Goal: Use online tool/utility: Utilize a website feature to perform a specific function

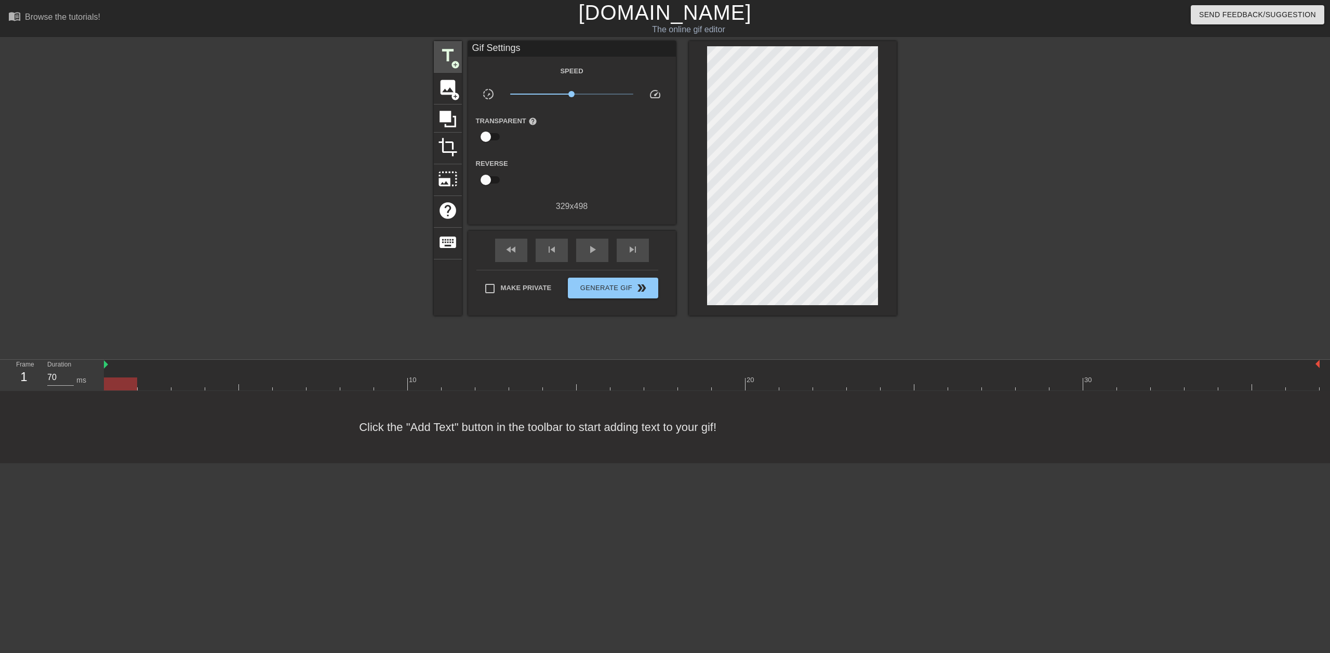
drag, startPoint x: 880, startPoint y: 129, endPoint x: 450, endPoint y: 65, distance: 434.4
click at [450, 65] on div "title add_circle" at bounding box center [448, 57] width 28 height 32
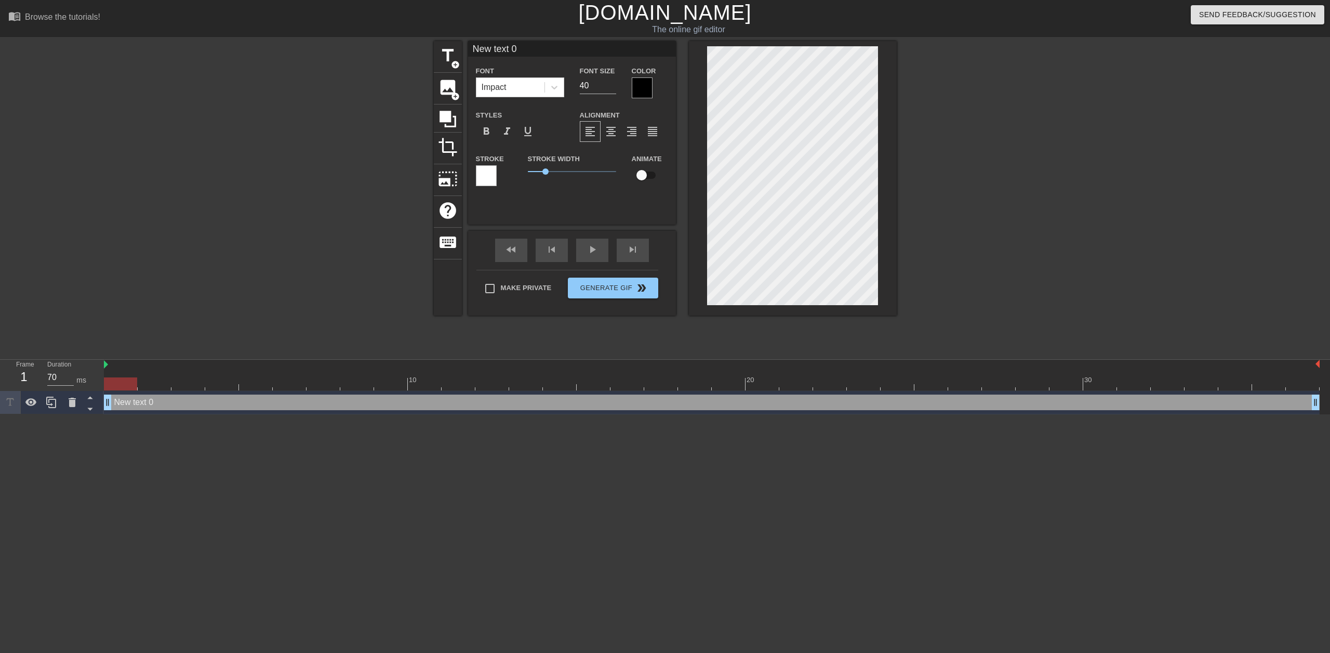
click at [529, 45] on input "New text 0" at bounding box center [572, 49] width 208 height 16
drag, startPoint x: 472, startPoint y: 57, endPoint x: 444, endPoint y: 56, distance: 28.1
click at [444, 56] on div "title add_circle image add_circle crop photo_size_select_large help keyboard Ne…" at bounding box center [665, 178] width 463 height 274
type input "CIP"
click at [639, 89] on div at bounding box center [642, 87] width 21 height 21
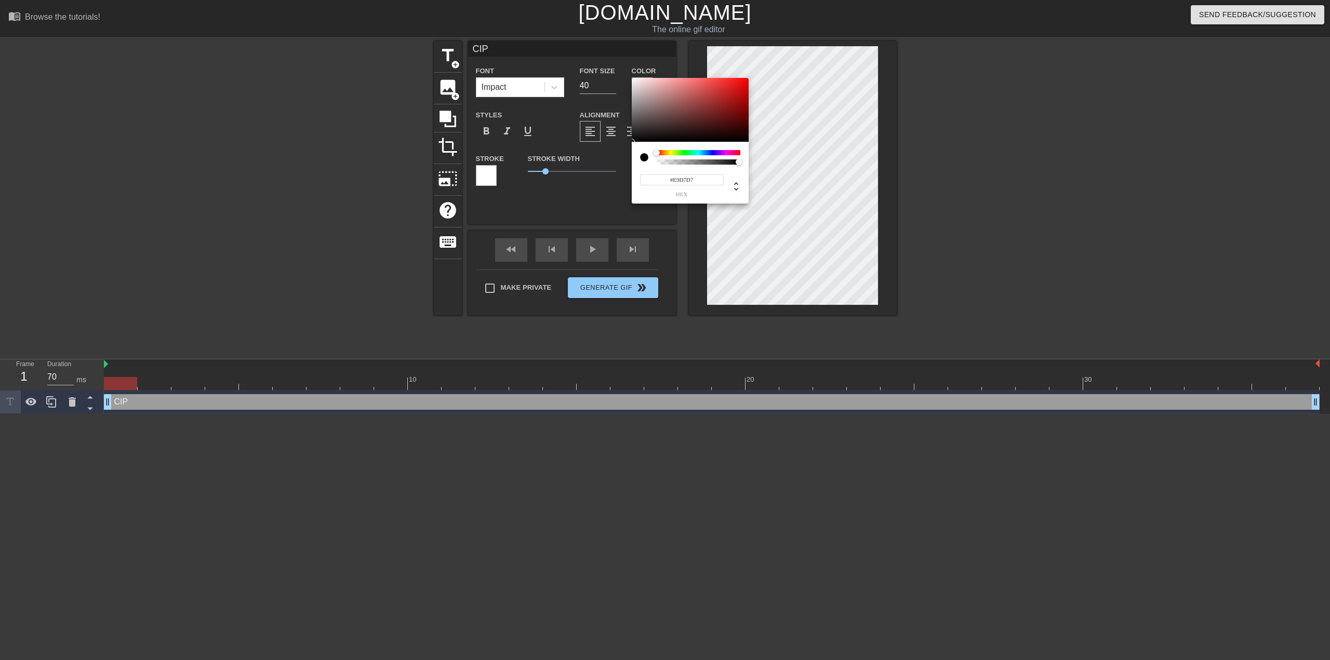
type input "#FFFFFF"
drag, startPoint x: 666, startPoint y: 110, endPoint x: 617, endPoint y: 60, distance: 69.4
click at [617, 60] on div "#FFFFFF hex" at bounding box center [665, 330] width 1330 height 660
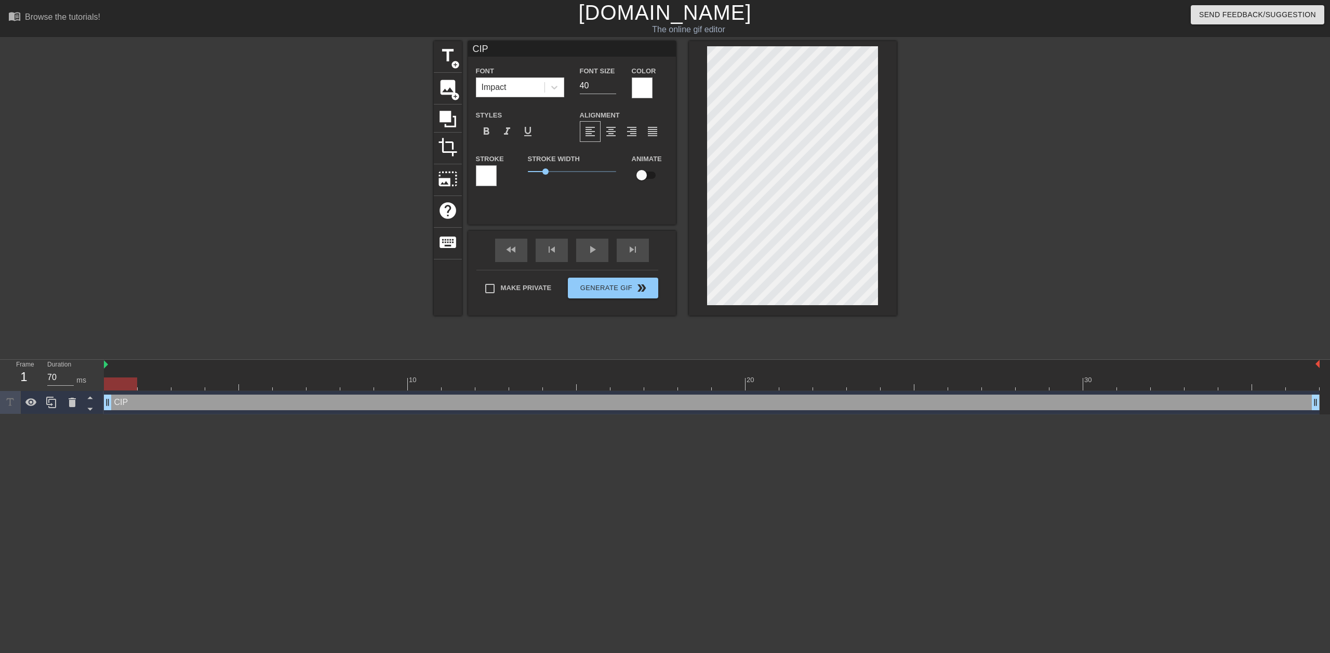
click at [485, 173] on div at bounding box center [486, 175] width 21 height 21
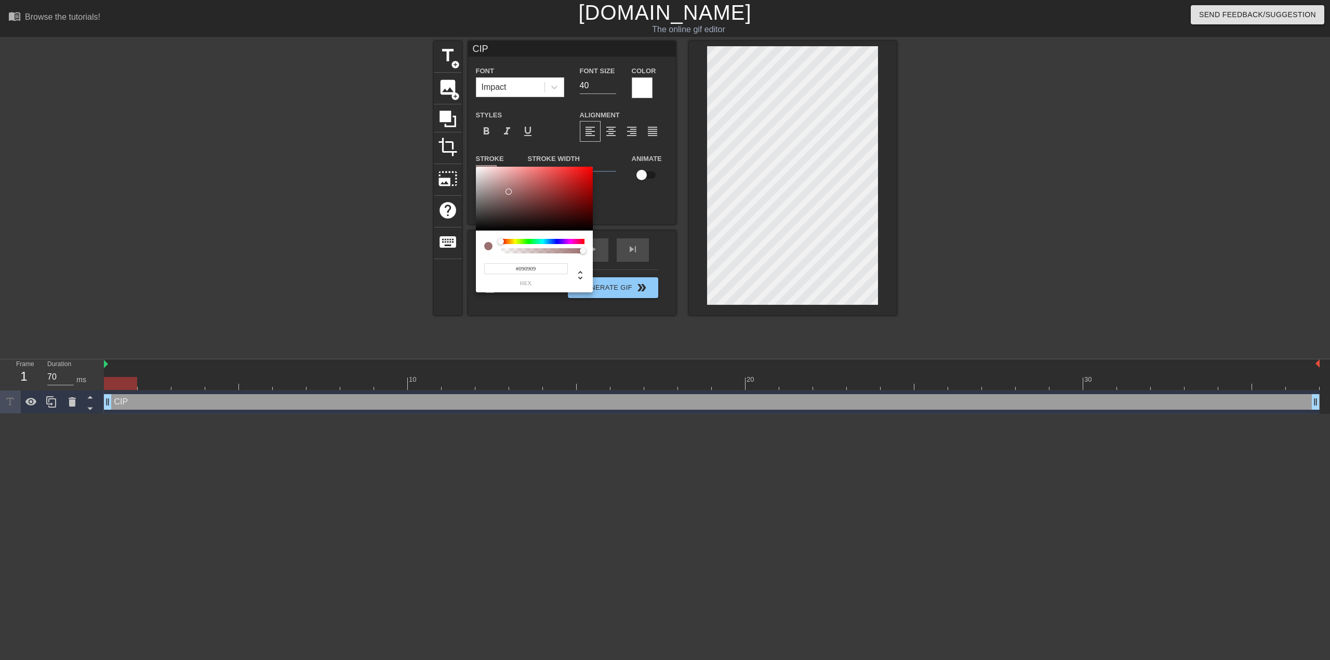
type input "#000000"
drag, startPoint x: 514, startPoint y: 183, endPoint x: 433, endPoint y: 285, distance: 130.2
click at [442, 284] on div "#000000 hex" at bounding box center [665, 330] width 1330 height 660
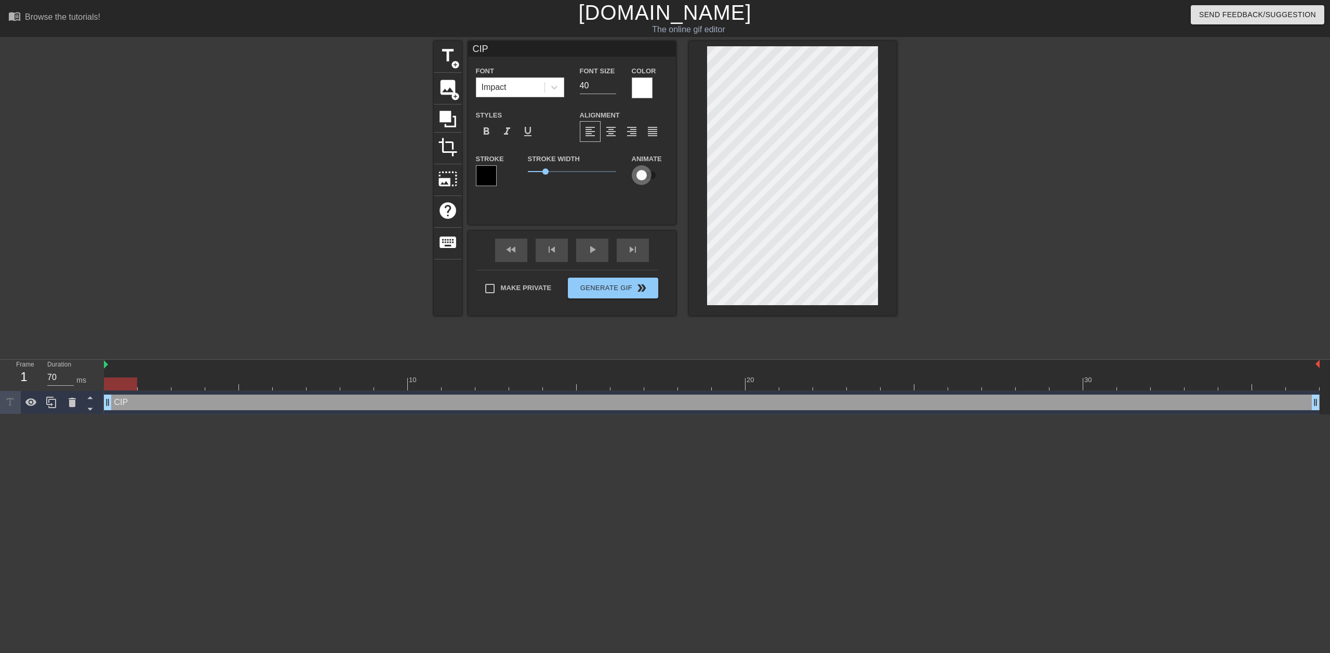
click at [645, 175] on input "checkbox" at bounding box center [641, 175] width 59 height 20
checkbox input "true"
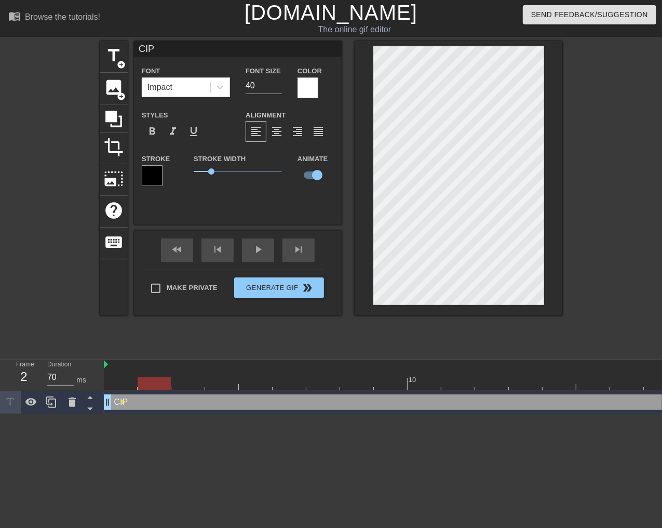
drag, startPoint x: 126, startPoint y: 387, endPoint x: 147, endPoint y: 388, distance: 20.8
click at [147, 388] on div at bounding box center [154, 383] width 33 height 13
drag, startPoint x: 162, startPoint y: 378, endPoint x: 221, endPoint y: 390, distance: 60.5
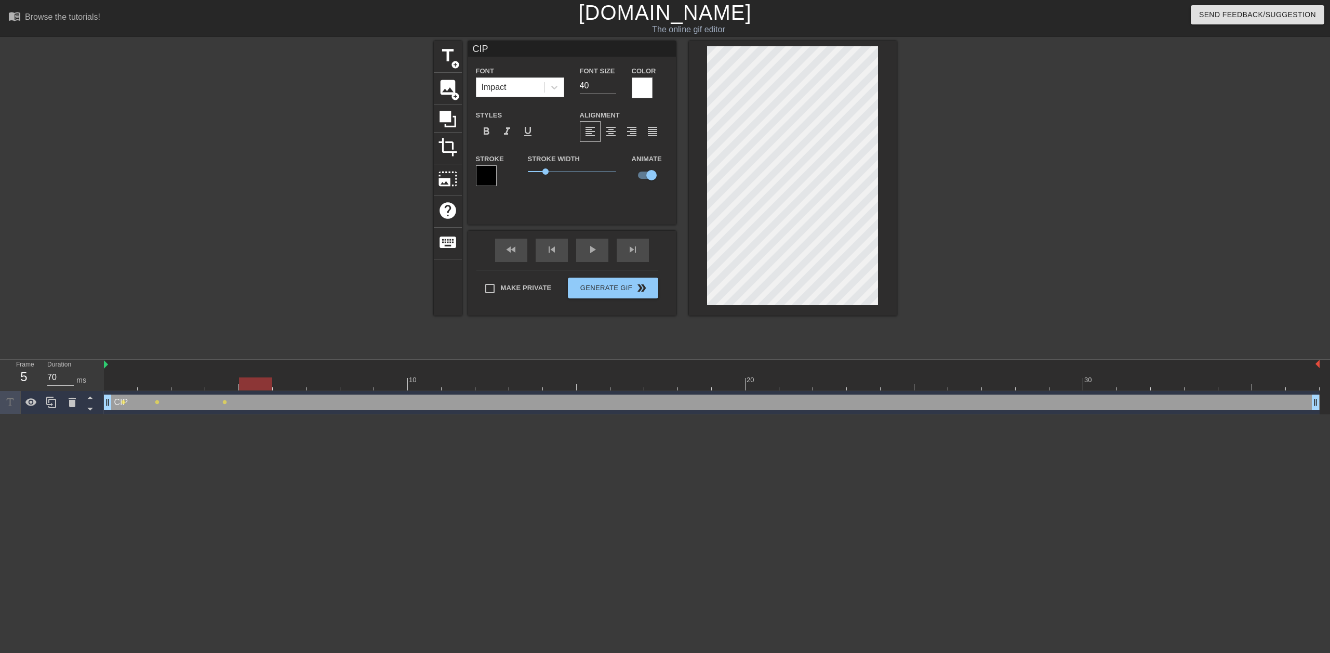
drag, startPoint x: 218, startPoint y: 381, endPoint x: 239, endPoint y: 383, distance: 20.9
click at [239, 383] on div at bounding box center [255, 383] width 33 height 13
drag, startPoint x: 266, startPoint y: 381, endPoint x: 317, endPoint y: 383, distance: 50.9
click at [317, 383] on div at bounding box center [712, 383] width 1216 height 13
drag, startPoint x: 370, startPoint y: 384, endPoint x: 409, endPoint y: 385, distance: 39.0
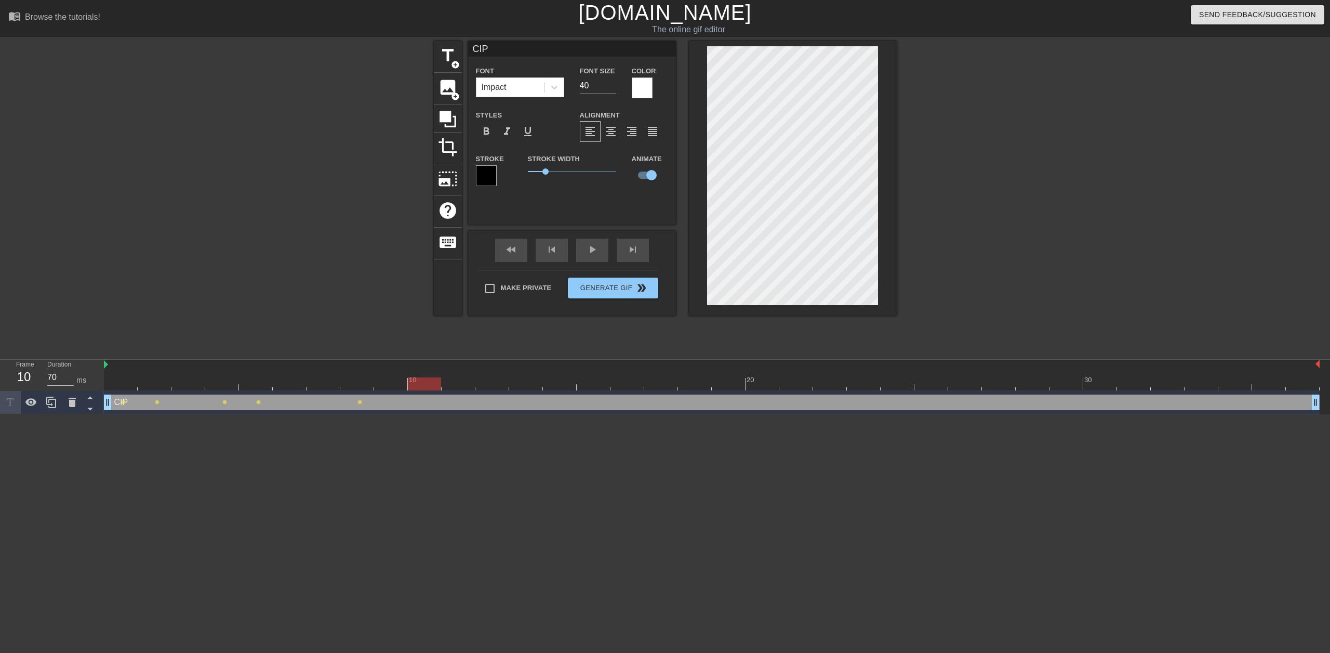
click at [409, 385] on div at bounding box center [424, 383] width 33 height 13
drag, startPoint x: 432, startPoint y: 385, endPoint x: 523, endPoint y: 388, distance: 91.0
click at [523, 388] on div at bounding box center [525, 383] width 33 height 13
drag, startPoint x: 531, startPoint y: 382, endPoint x: 576, endPoint y: 382, distance: 44.7
click at [576, 382] on div at bounding box center [559, 383] width 33 height 13
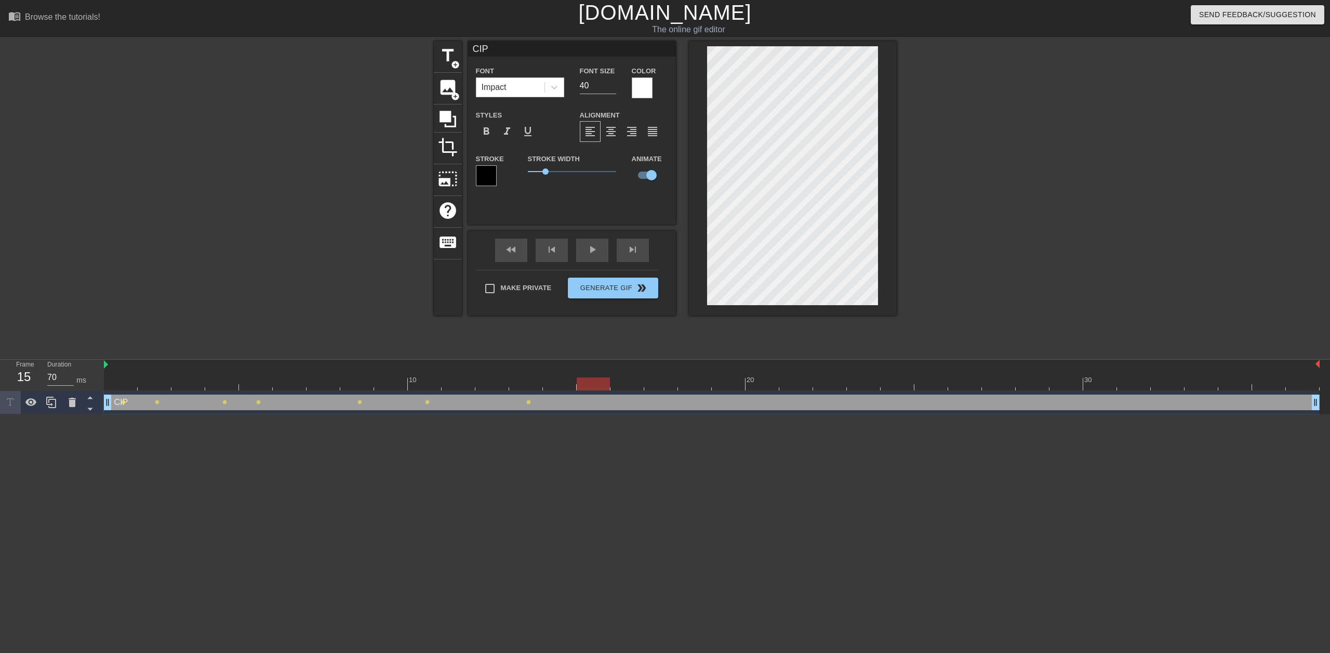
drag, startPoint x: 555, startPoint y: 386, endPoint x: 585, endPoint y: 383, distance: 29.7
click at [585, 383] on div at bounding box center [593, 383] width 33 height 13
drag, startPoint x: 594, startPoint y: 389, endPoint x: 634, endPoint y: 386, distance: 39.6
click at [634, 386] on div at bounding box center [626, 383] width 33 height 13
drag, startPoint x: 635, startPoint y: 388, endPoint x: 733, endPoint y: 370, distance: 98.8
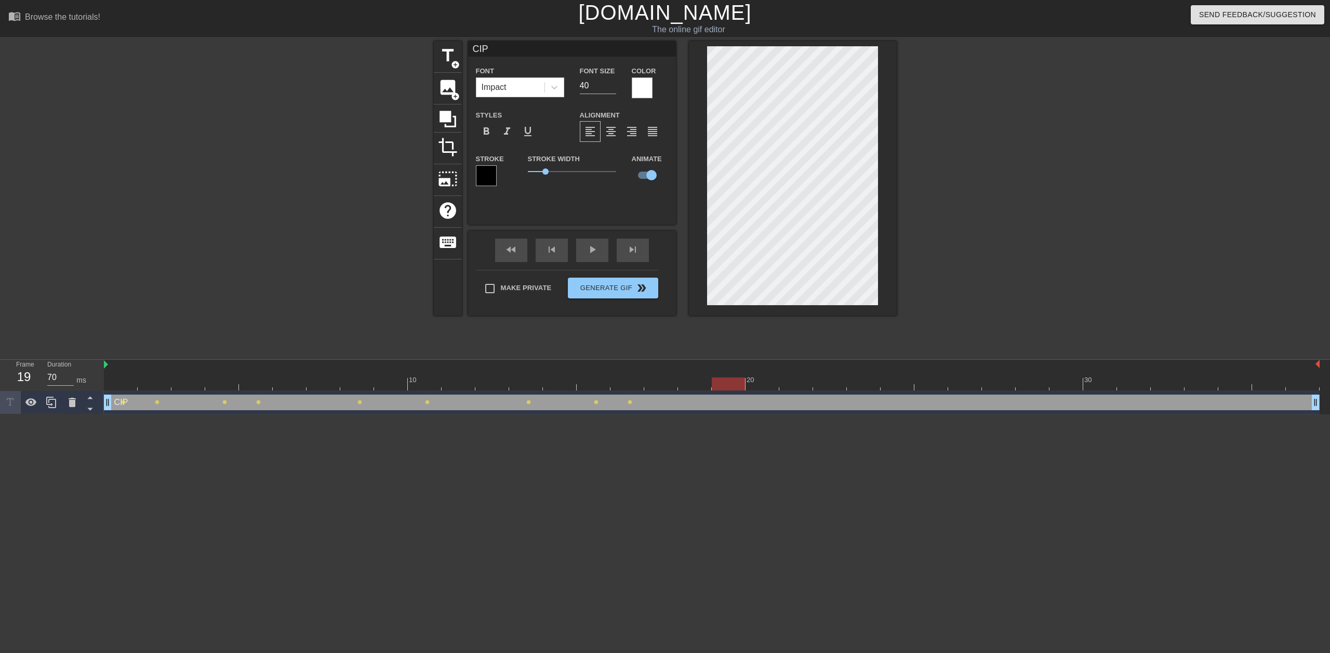
click at [654, 384] on div at bounding box center [728, 383] width 33 height 13
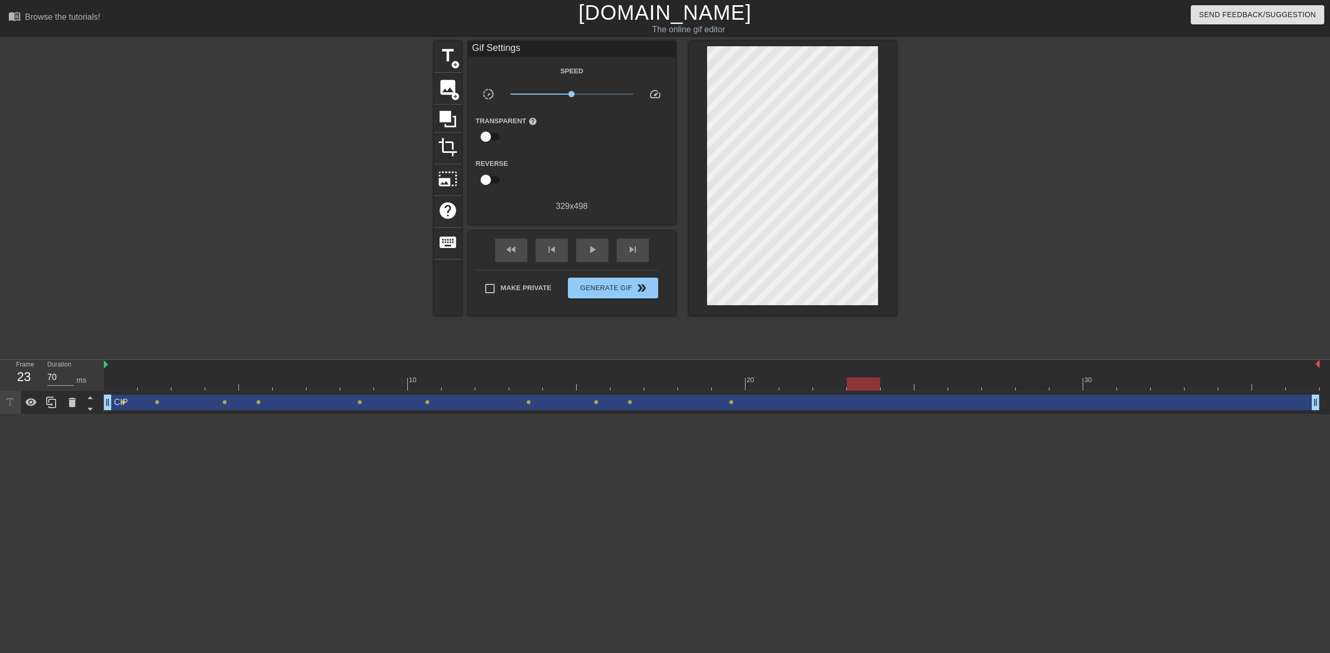
drag, startPoint x: 873, startPoint y: 390, endPoint x: 828, endPoint y: 476, distance: 97.4
click at [654, 414] on html "menu_book Browse the tutorials! [DOMAIN_NAME] The online gif editor Send Feedba…" at bounding box center [665, 207] width 1330 height 414
drag, startPoint x: 861, startPoint y: 383, endPoint x: 925, endPoint y: 386, distance: 64.0
click at [654, 386] on div at bounding box center [930, 383] width 33 height 13
click at [654, 391] on div "CIP drag_handle drag_handle lens lens lens lens lens lens lens lens lens lens l…" at bounding box center [712, 402] width 1216 height 23
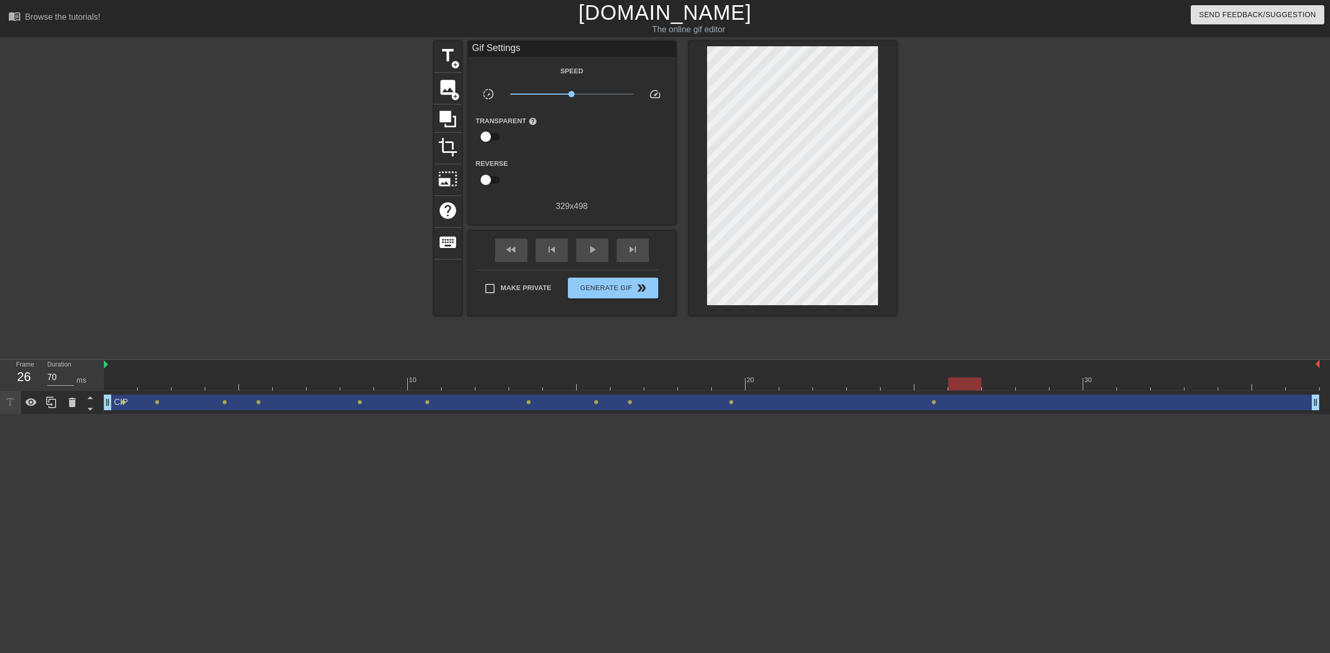
drag, startPoint x: 936, startPoint y: 381, endPoint x: 974, endPoint y: 381, distance: 37.4
click at [654, 381] on div at bounding box center [964, 383] width 33 height 13
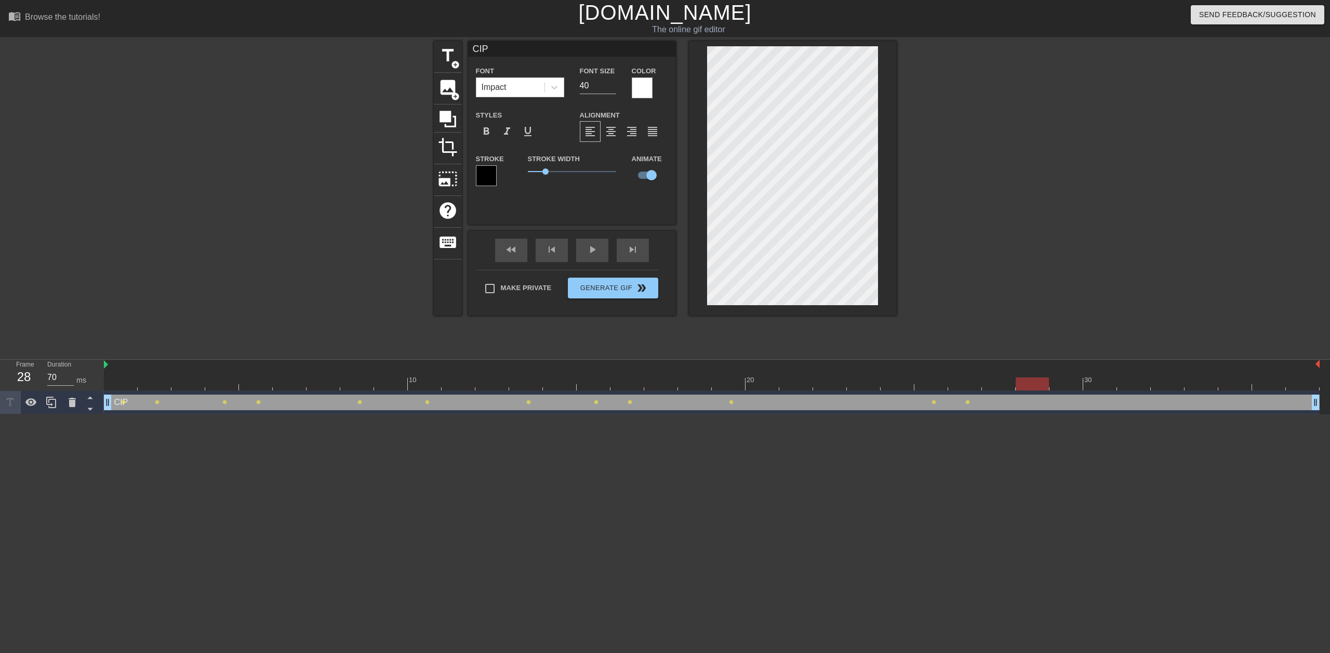
drag, startPoint x: 976, startPoint y: 388, endPoint x: 1043, endPoint y: 392, distance: 67.1
click at [654, 392] on div "10 20 30 CIP drag_handle drag_handle lens lens lens lens lens lens lens lens le…" at bounding box center [717, 387] width 1226 height 55
drag, startPoint x: 1038, startPoint y: 386, endPoint x: 1143, endPoint y: 394, distance: 105.3
click at [654, 394] on div "10 20 30 CIP drag_handle drag_handle lens lens lens lens lens lens lens lens le…" at bounding box center [717, 387] width 1226 height 55
drag, startPoint x: 1170, startPoint y: 383, endPoint x: 1307, endPoint y: 387, distance: 136.7
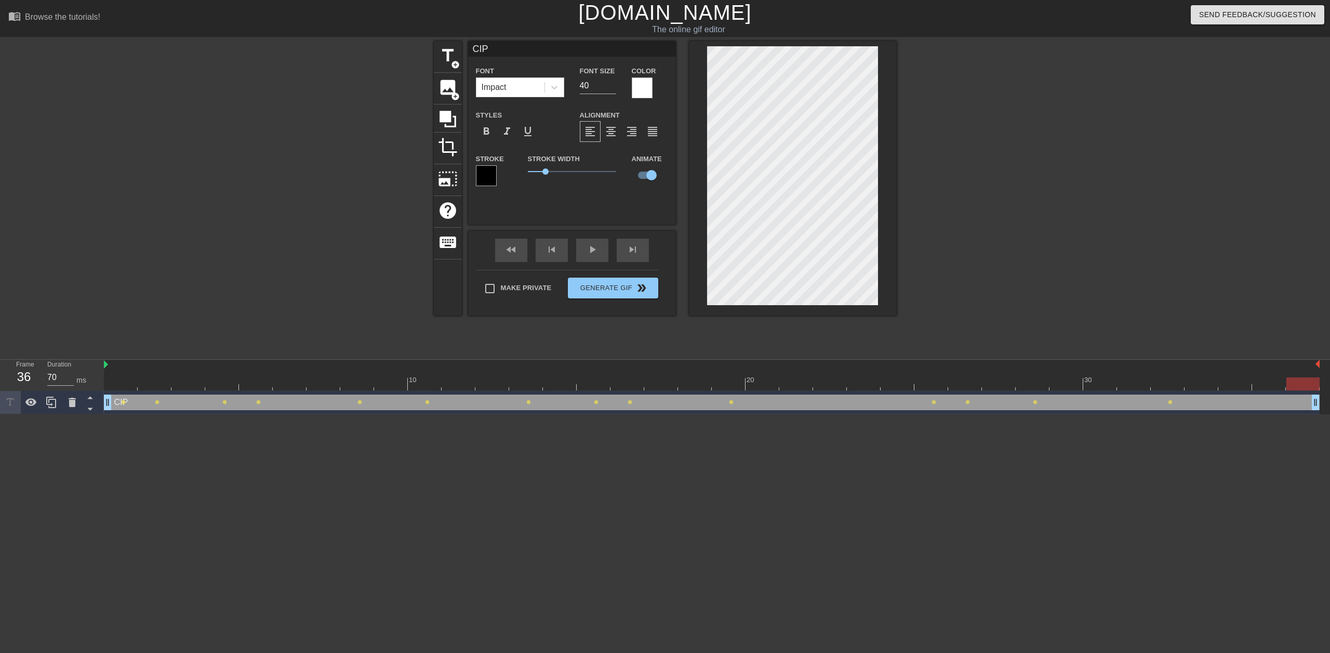
click at [654, 387] on div at bounding box center [1302, 383] width 33 height 13
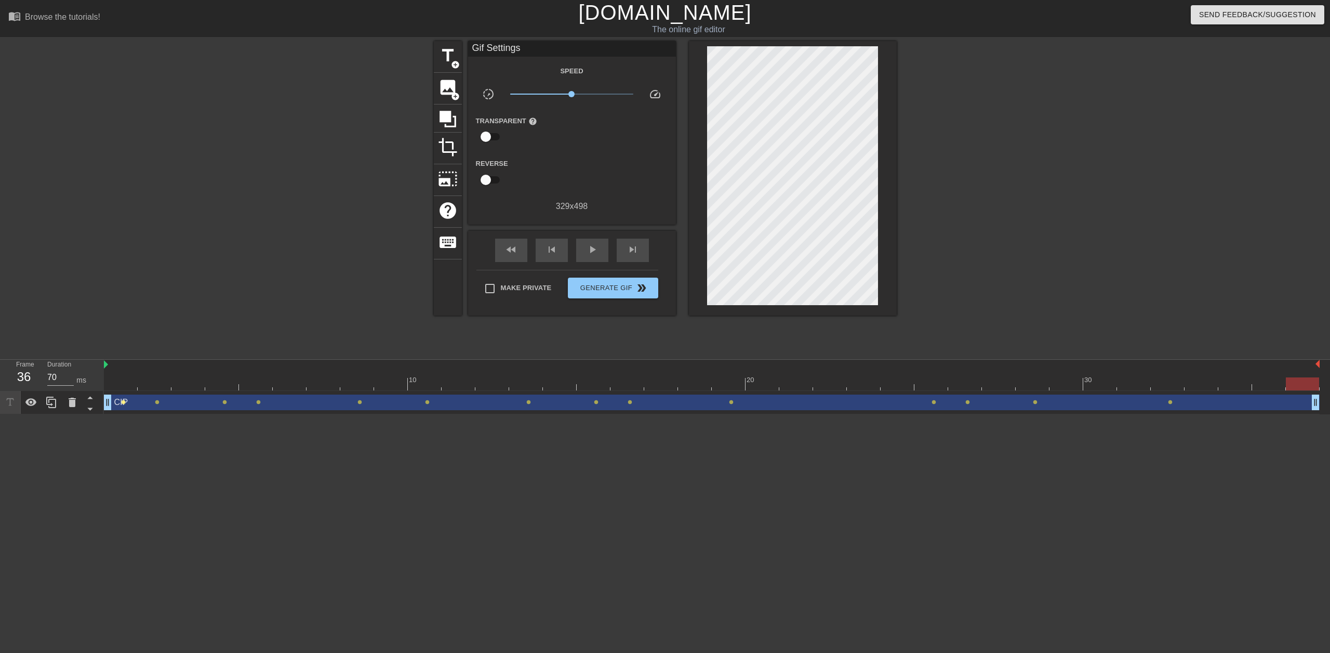
click at [125, 403] on span "lens" at bounding box center [123, 402] width 5 height 5
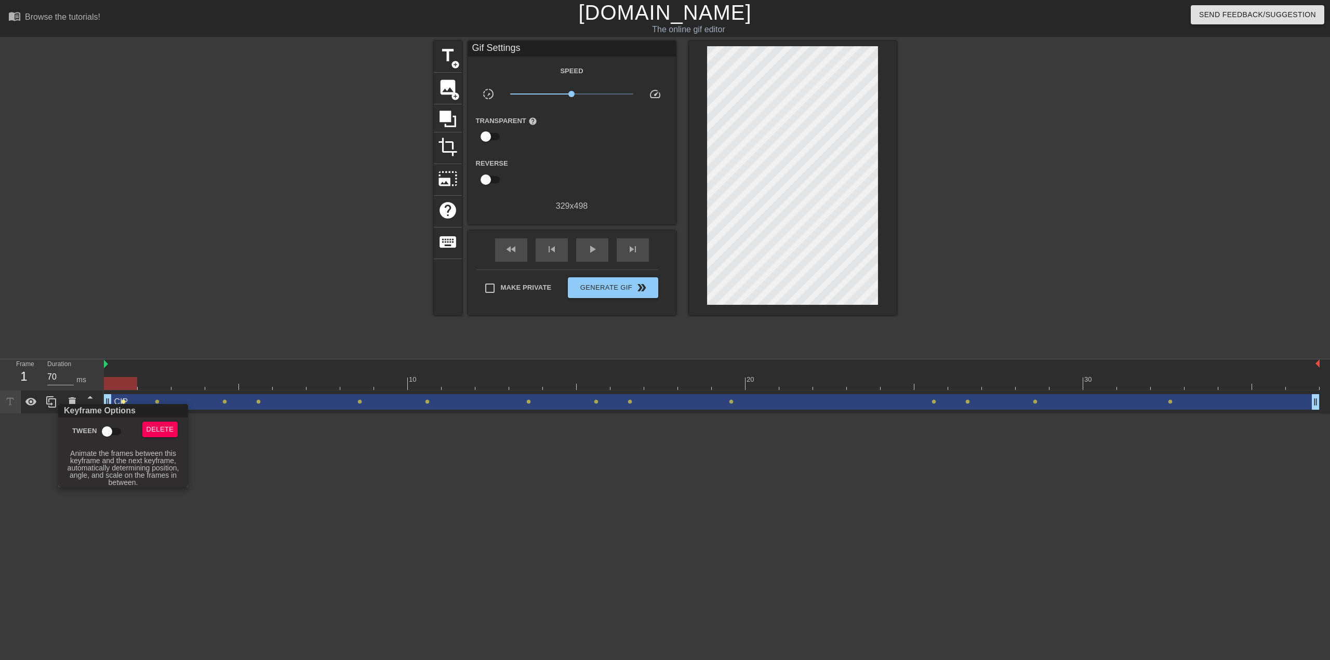
click at [104, 436] on input "Tween" at bounding box center [106, 432] width 59 height 20
checkbox input "true"
click at [177, 384] on div at bounding box center [665, 330] width 1330 height 660
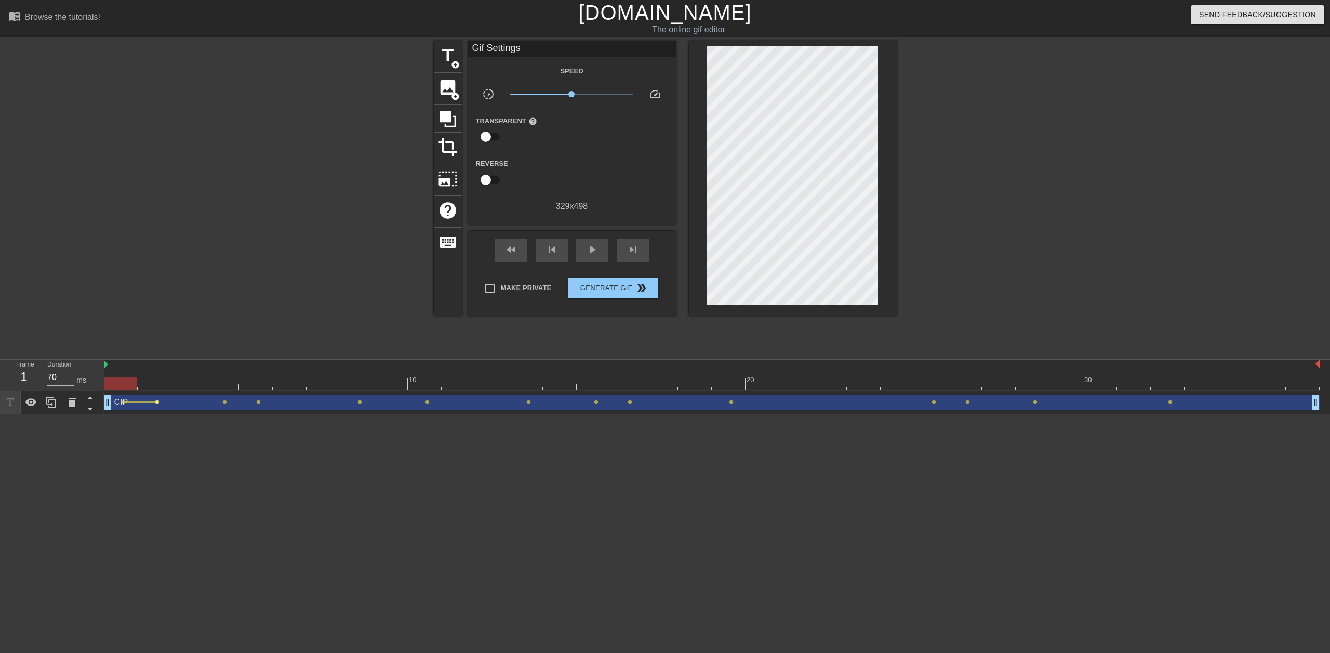
click at [157, 402] on span "lens" at bounding box center [157, 402] width 5 height 5
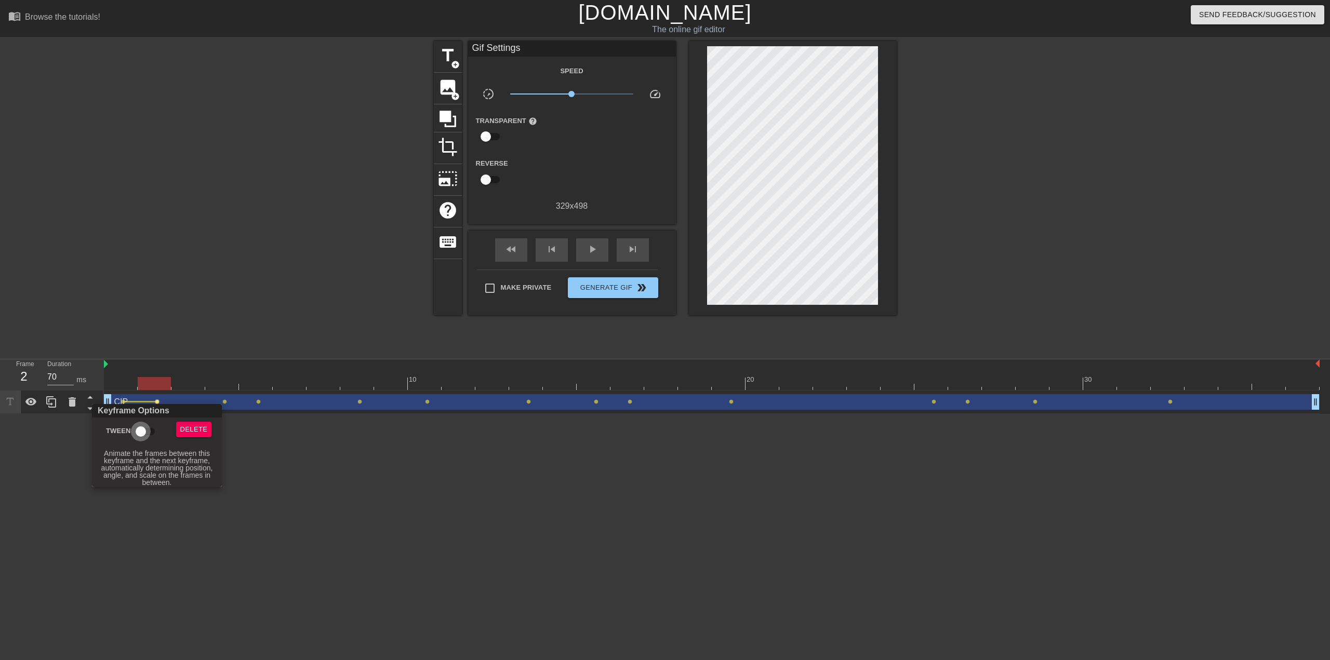
click at [149, 426] on input "Tween" at bounding box center [140, 432] width 59 height 20
checkbox input "true"
click at [229, 393] on div at bounding box center [665, 330] width 1330 height 660
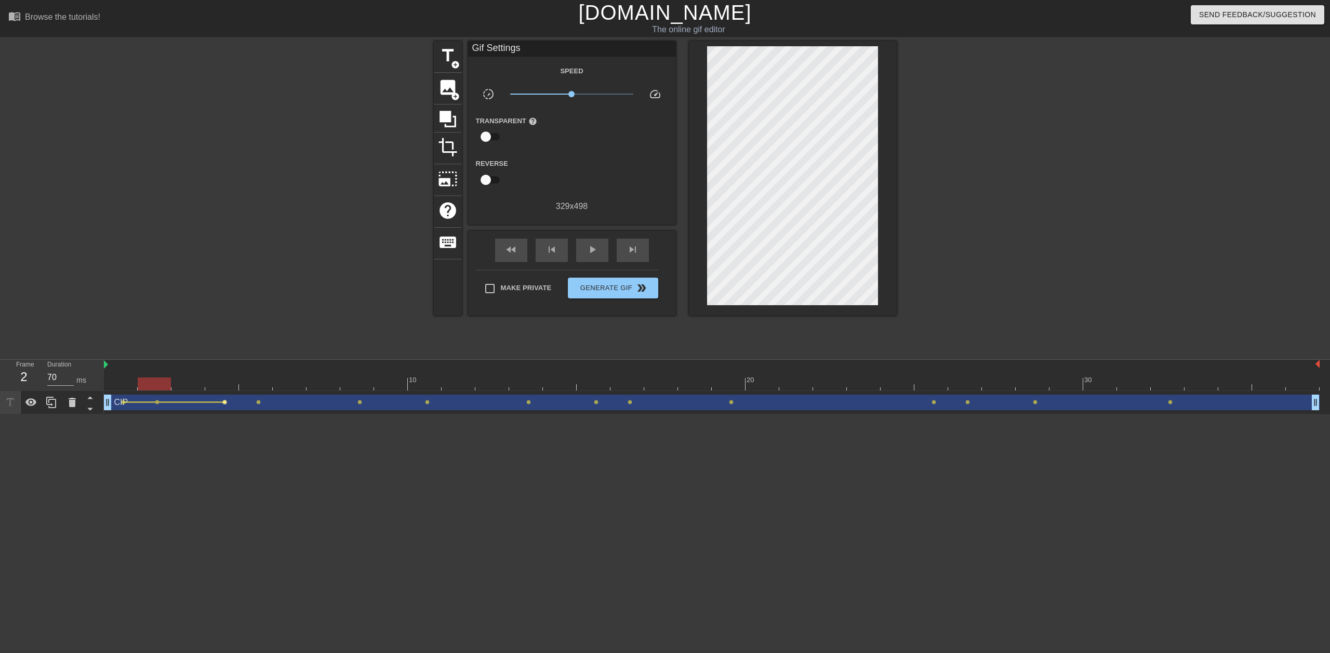
click at [224, 402] on span "lens" at bounding box center [224, 402] width 5 height 5
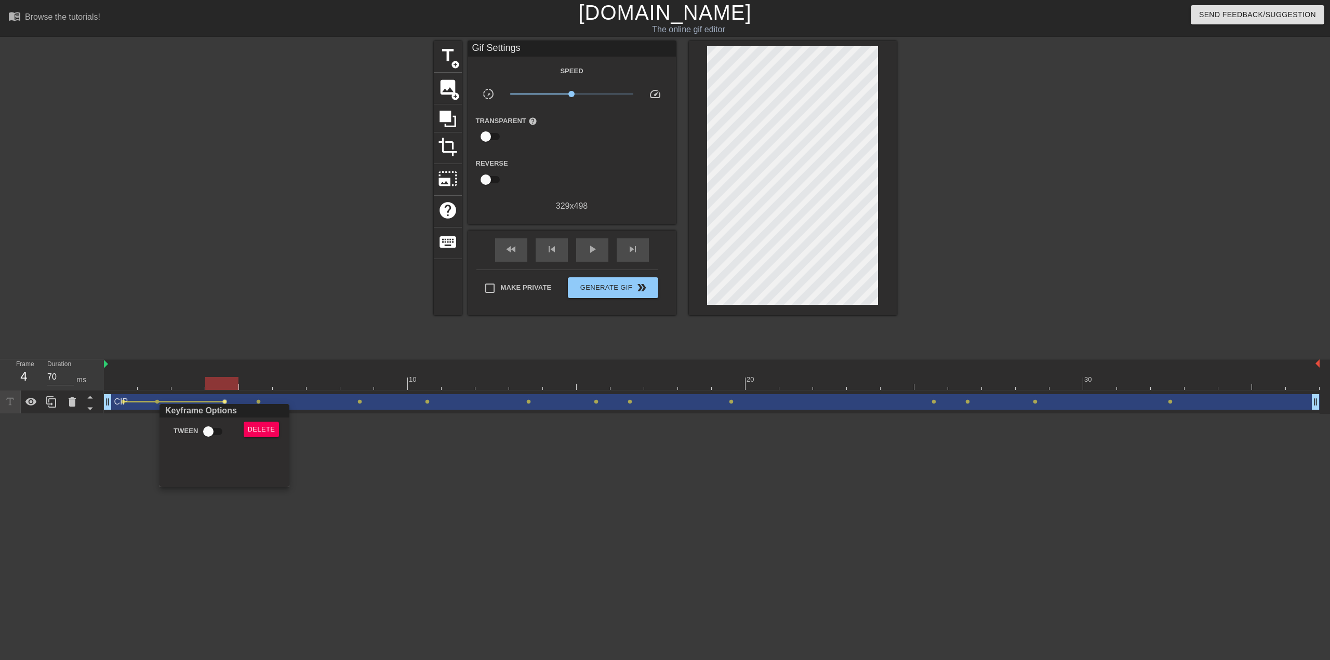
click at [227, 432] on input "Tween" at bounding box center [208, 432] width 59 height 20
checkbox input "true"
click at [274, 380] on div at bounding box center [665, 330] width 1330 height 660
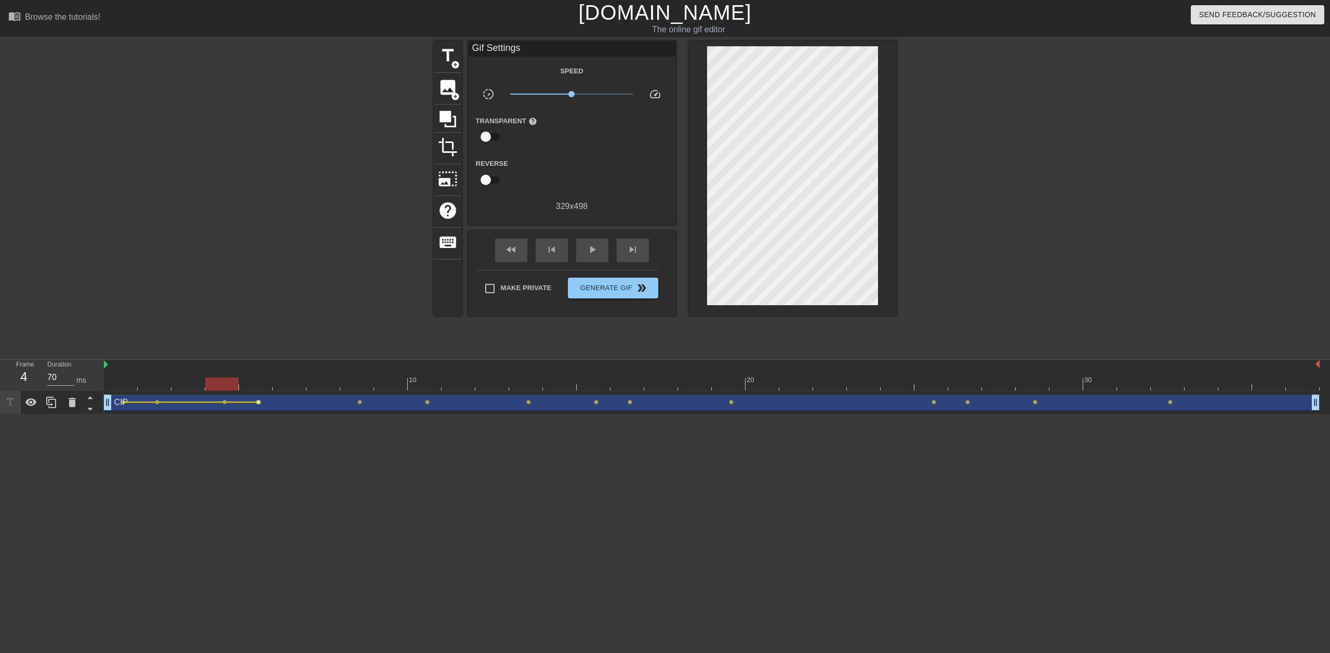
click at [259, 402] on span "lens" at bounding box center [258, 402] width 5 height 5
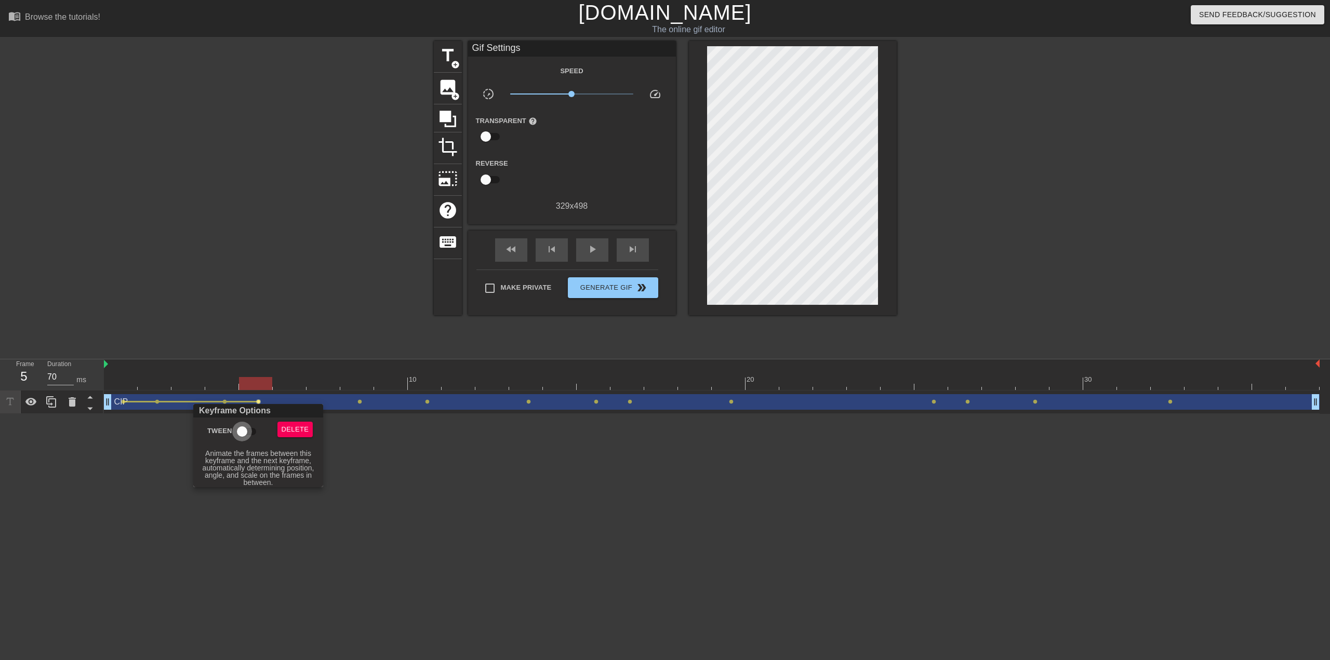
click at [253, 436] on input "Tween" at bounding box center [242, 432] width 59 height 20
checkbox input "true"
click at [318, 391] on div at bounding box center [665, 330] width 1330 height 660
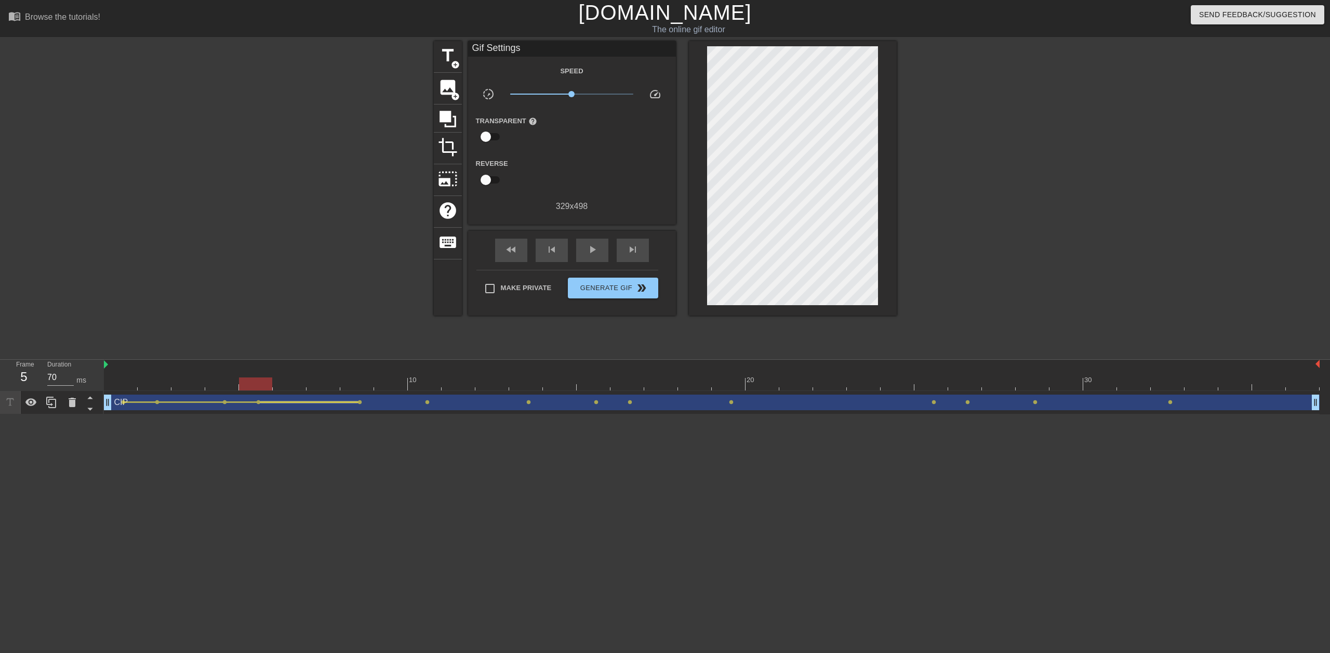
click at [356, 402] on div at bounding box center [309, 402] width 98 height 2
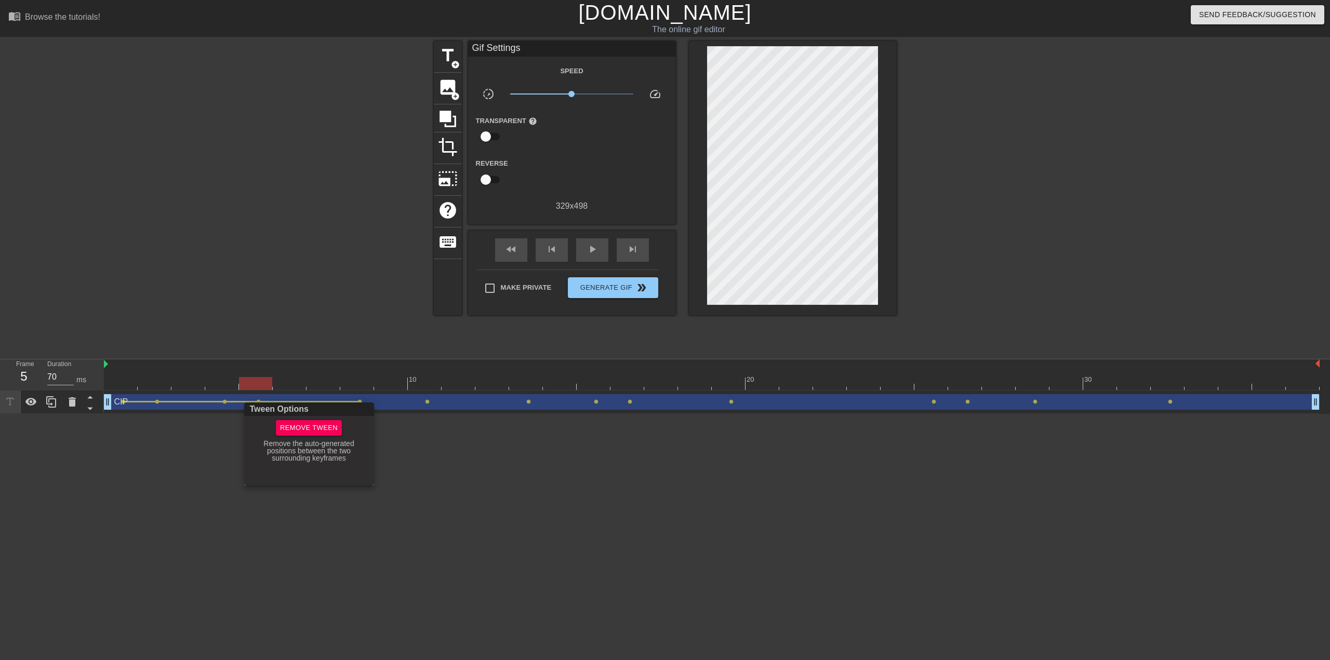
click at [350, 435] on div "Remove Tween" at bounding box center [309, 428] width 134 height 16
click at [426, 448] on div at bounding box center [665, 330] width 1330 height 660
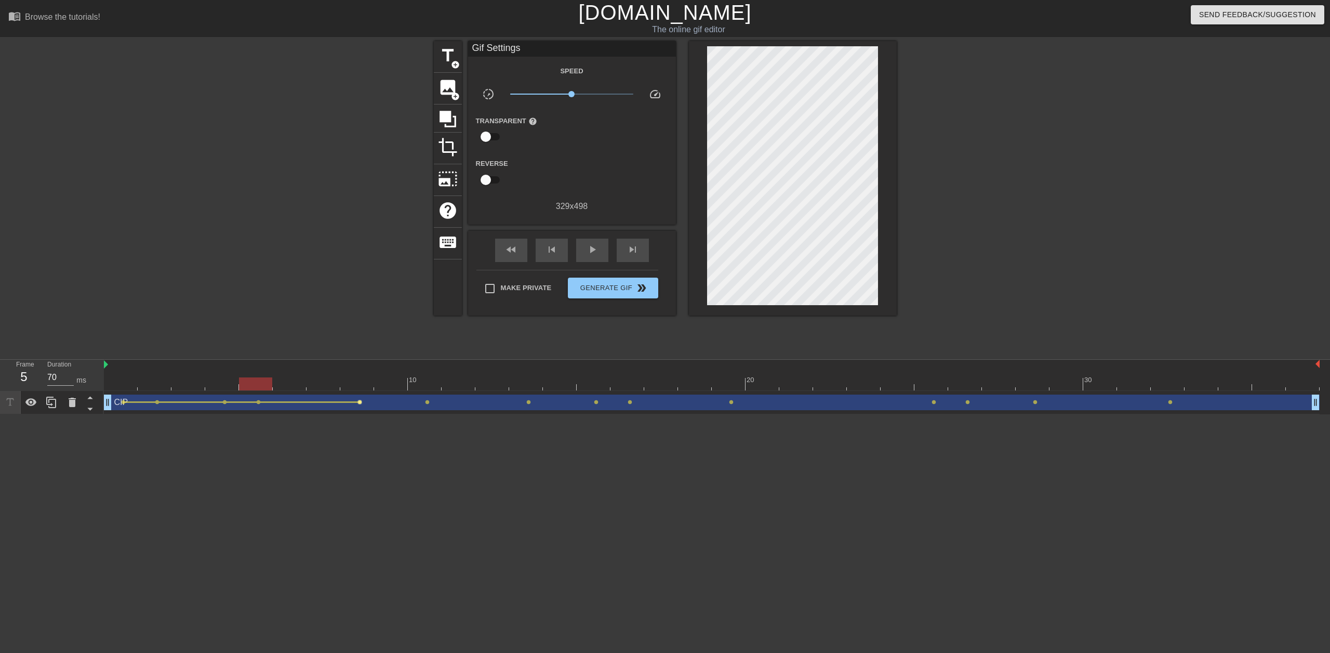
click at [360, 402] on span "lens" at bounding box center [359, 402] width 5 height 5
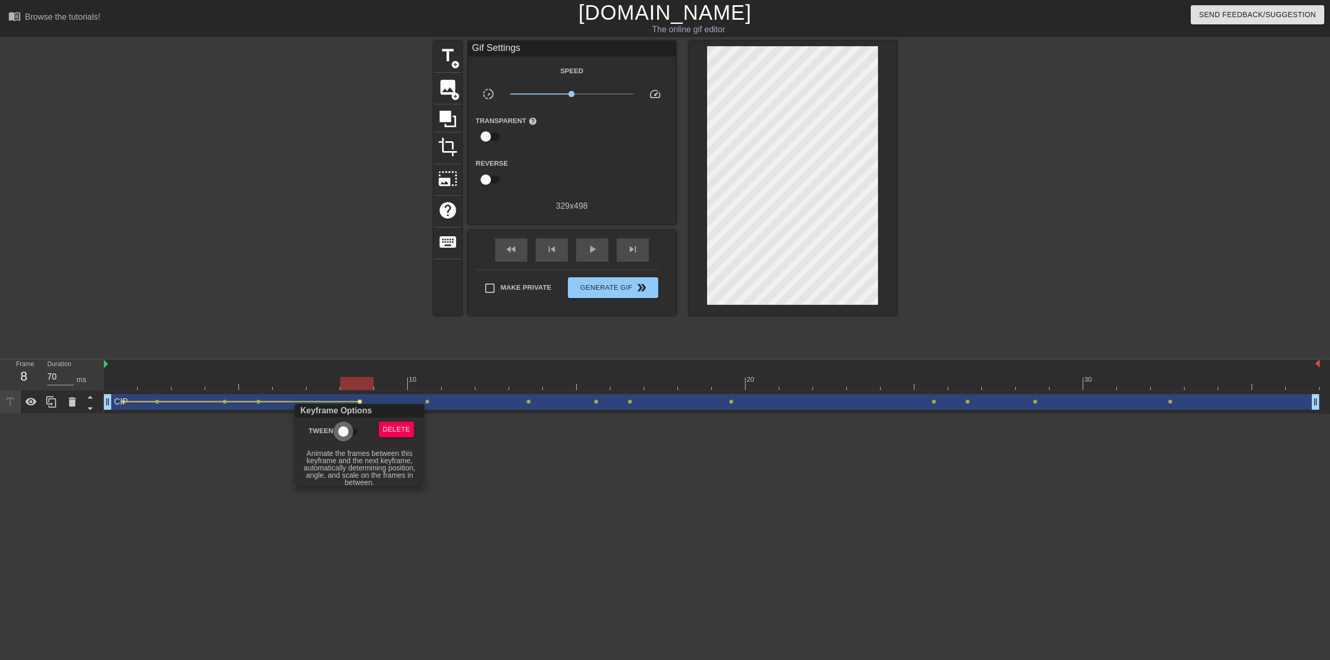
click at [355, 426] on input "Tween" at bounding box center [343, 432] width 59 height 20
checkbox input "true"
click at [406, 394] on div at bounding box center [665, 330] width 1330 height 660
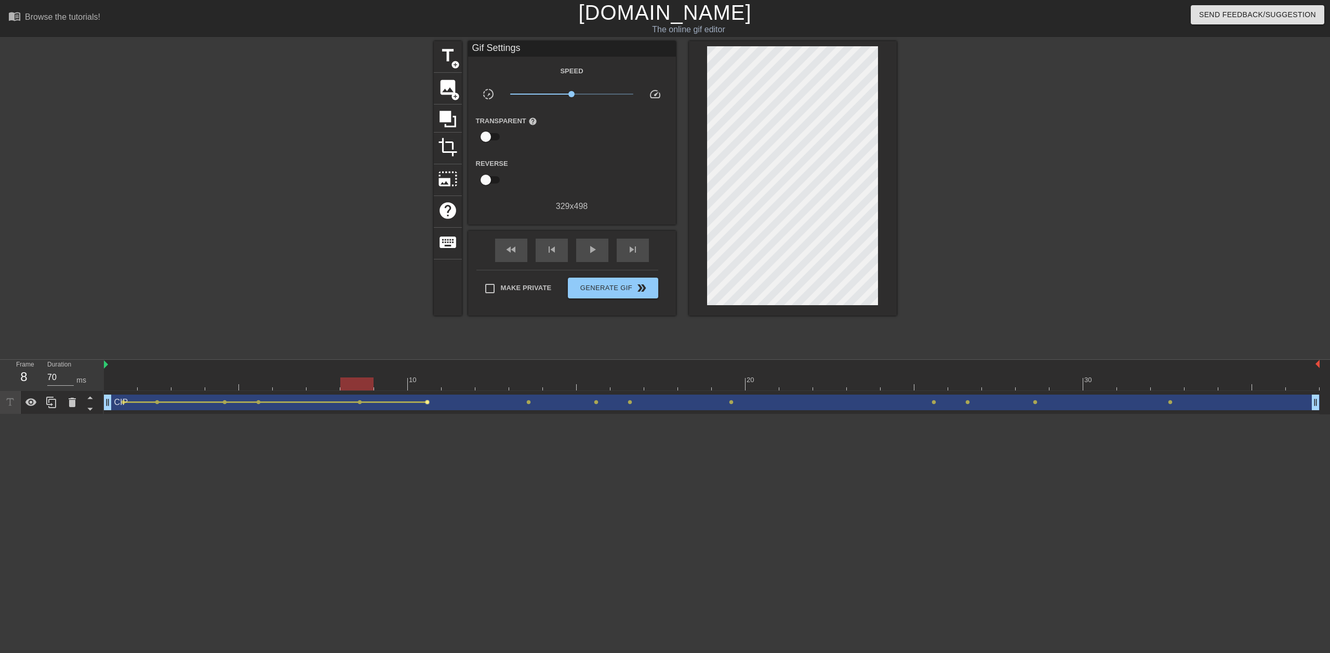
click at [428, 402] on span "lens" at bounding box center [427, 402] width 5 height 5
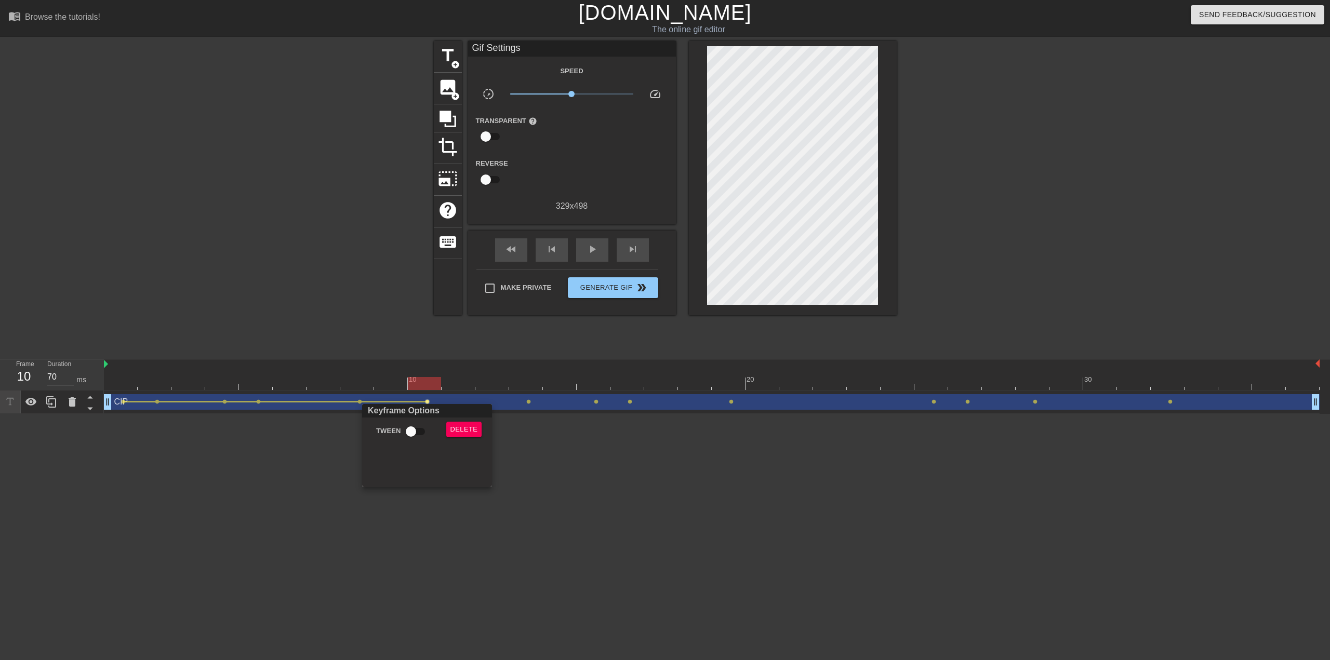
click at [427, 417] on div "Keyframe Options" at bounding box center [427, 411] width 134 height 14
drag, startPoint x: 423, startPoint y: 432, endPoint x: 428, endPoint y: 429, distance: 5.8
click at [422, 432] on input "Tween" at bounding box center [410, 432] width 59 height 20
checkbox input "true"
click at [524, 407] on div at bounding box center [665, 330] width 1330 height 660
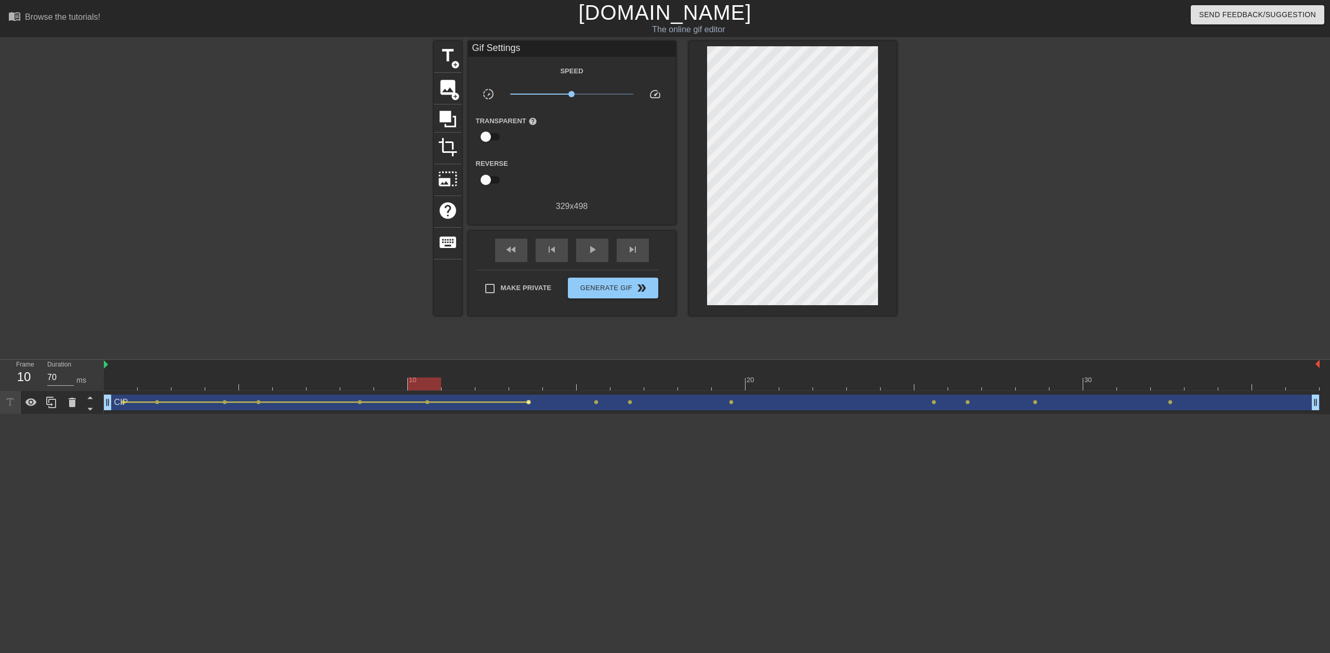
click at [527, 401] on span "lens" at bounding box center [528, 402] width 5 height 5
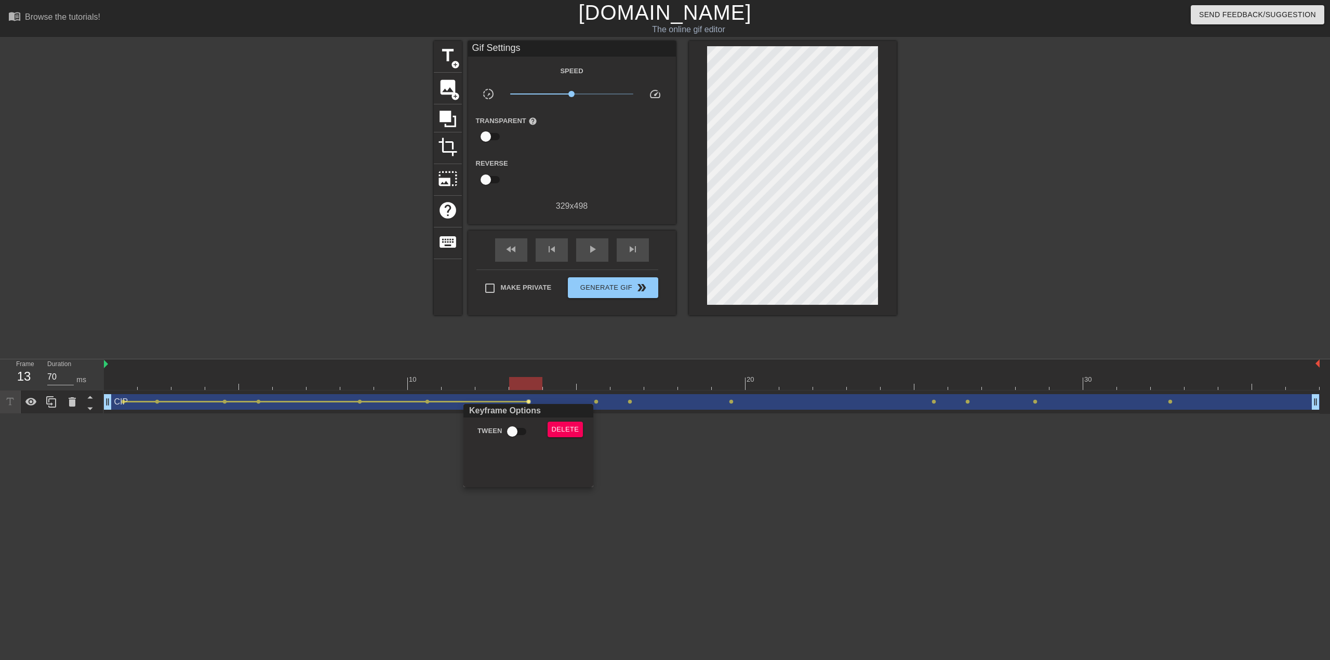
click at [515, 429] on input "Tween" at bounding box center [512, 432] width 59 height 20
checkbox input "true"
click at [608, 405] on div at bounding box center [665, 330] width 1330 height 660
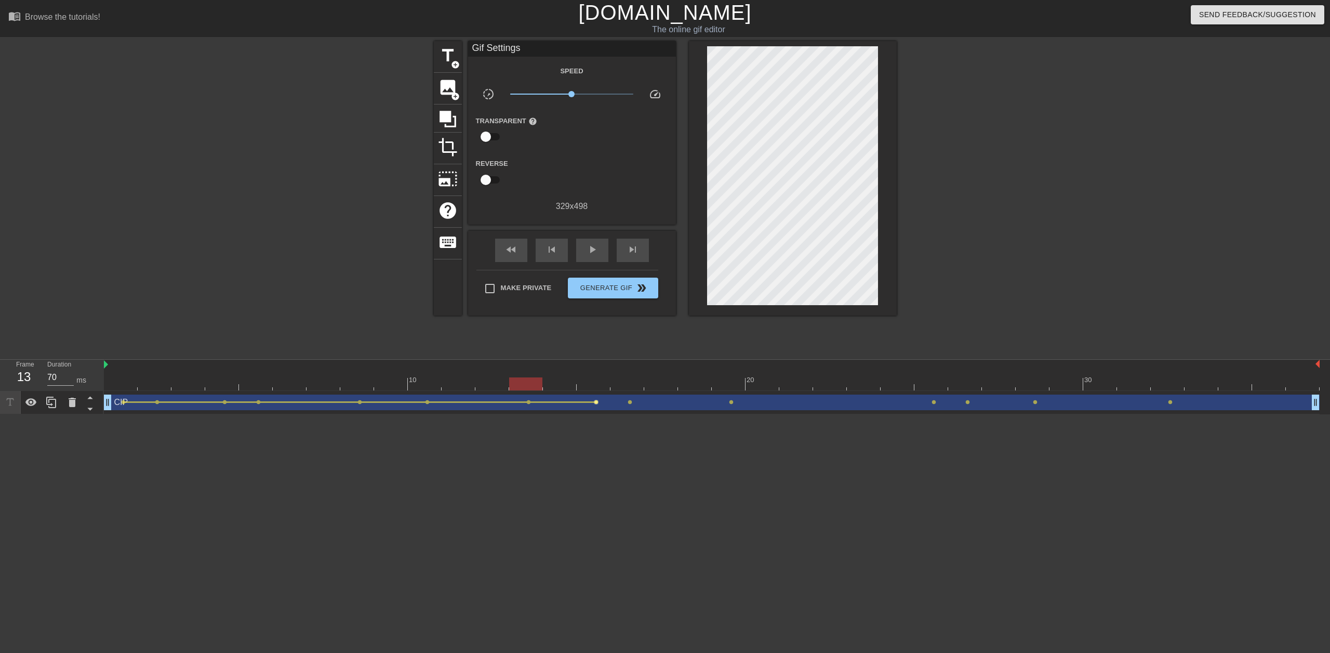
click at [598, 400] on span "lens" at bounding box center [596, 402] width 5 height 5
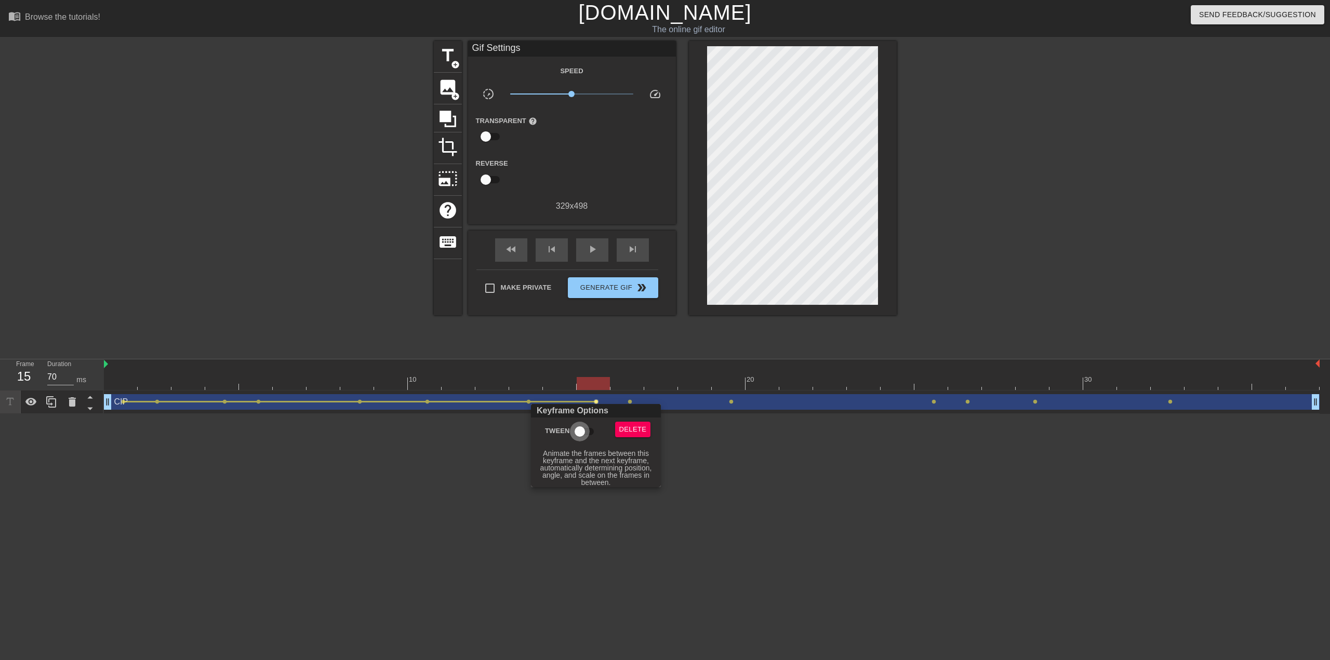
click at [591, 427] on input "Tween" at bounding box center [579, 432] width 59 height 20
checkbox input "true"
click at [632, 402] on div at bounding box center [665, 330] width 1330 height 660
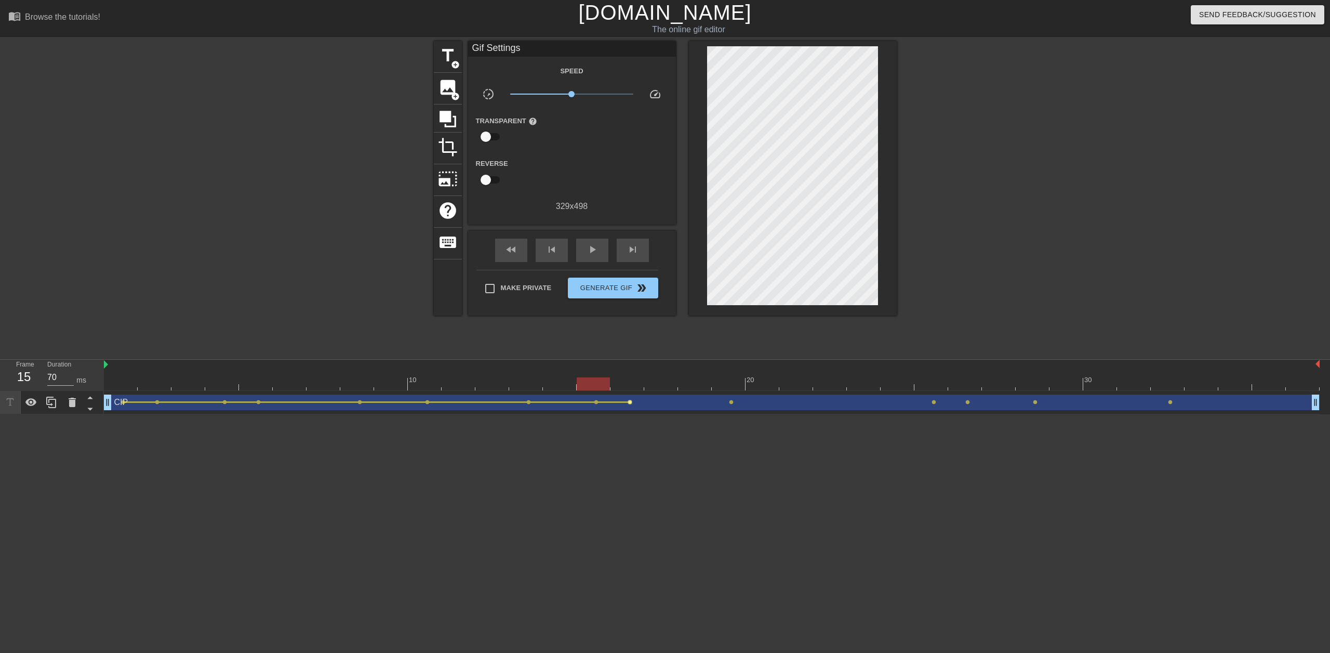
click at [632, 403] on span "lens" at bounding box center [630, 402] width 5 height 5
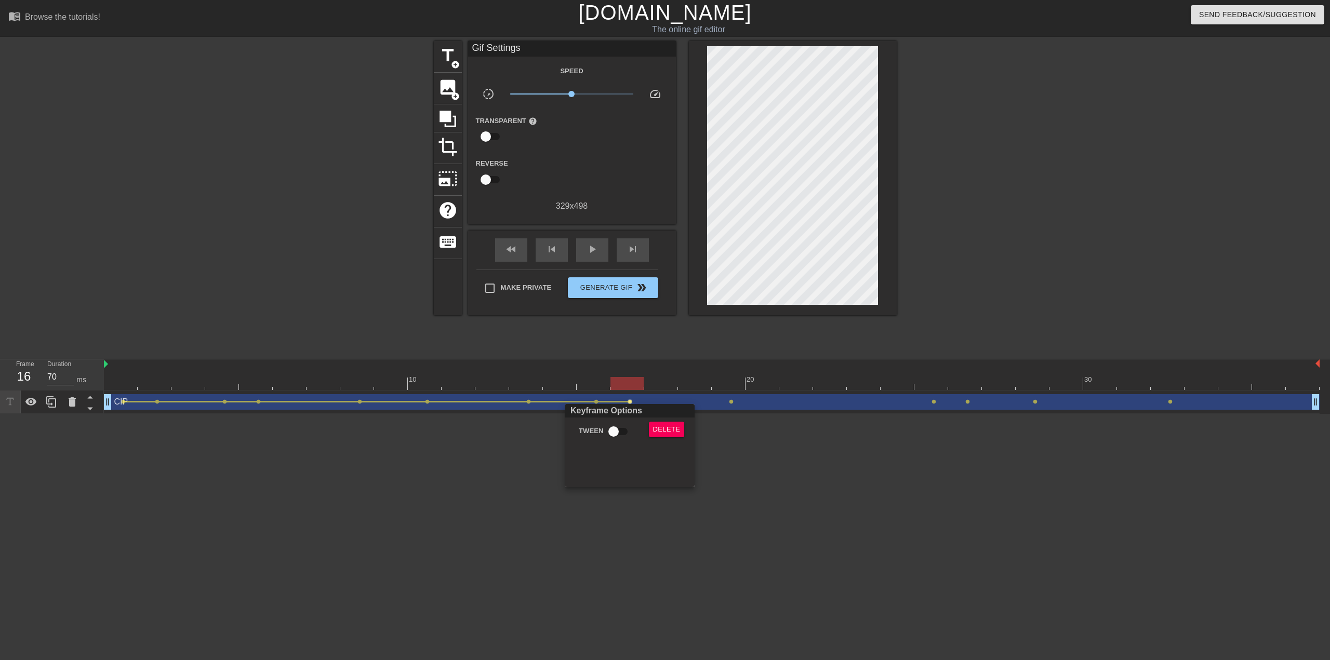
click at [625, 432] on input "Tween" at bounding box center [613, 432] width 59 height 20
checkbox input "true"
click at [654, 399] on div at bounding box center [665, 330] width 1330 height 660
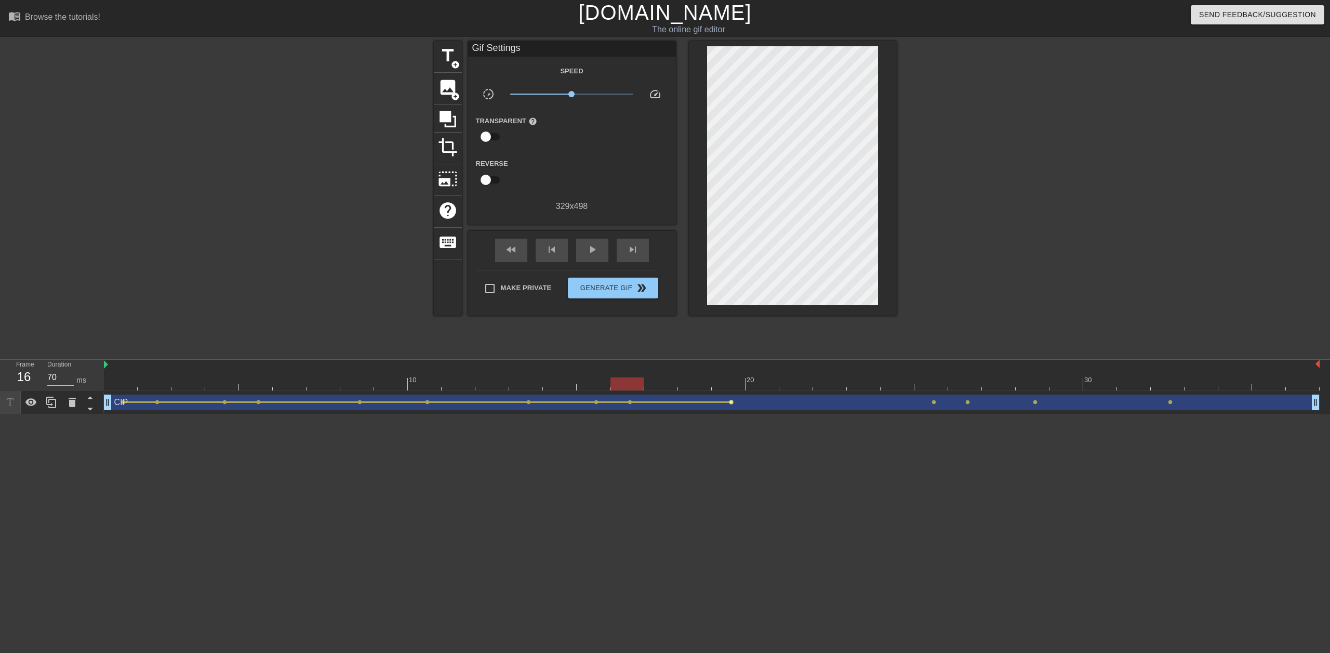
click at [654, 404] on div "CIP drag_handle drag_handle" at bounding box center [712, 402] width 1216 height 16
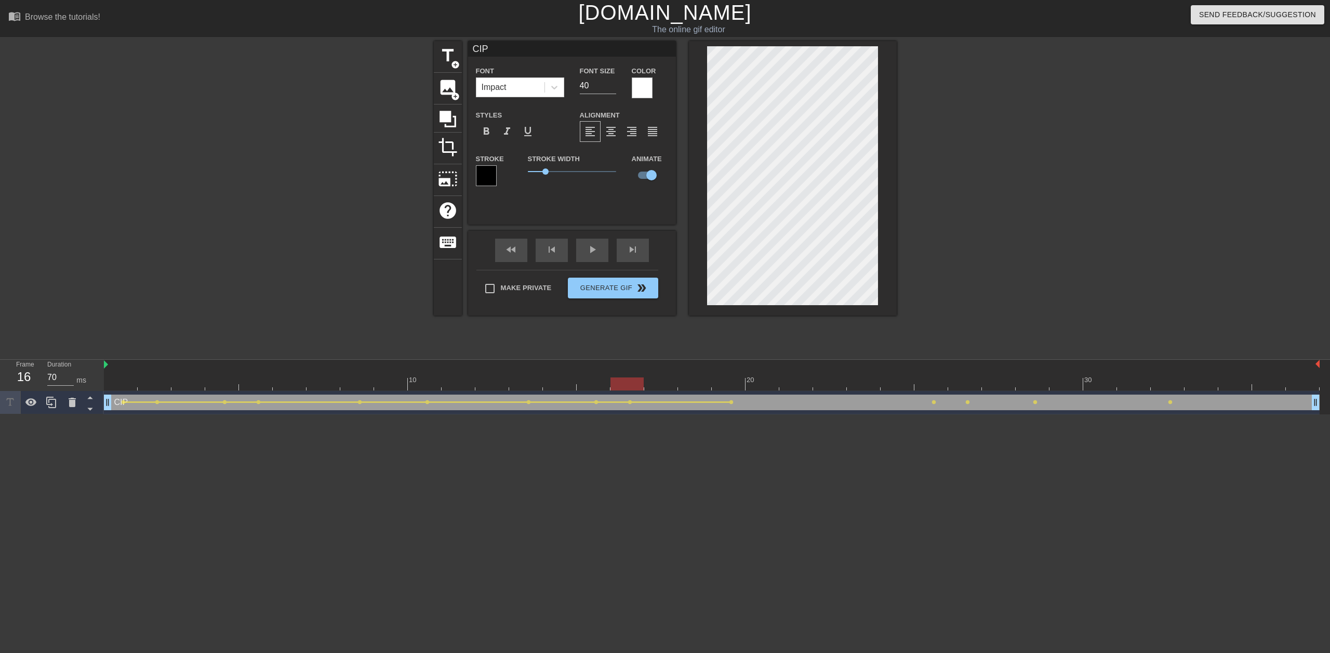
click at [654, 414] on html "menu_book Browse the tutorials! [DOMAIN_NAME] The online gif editor Send Feedba…" at bounding box center [665, 207] width 1330 height 414
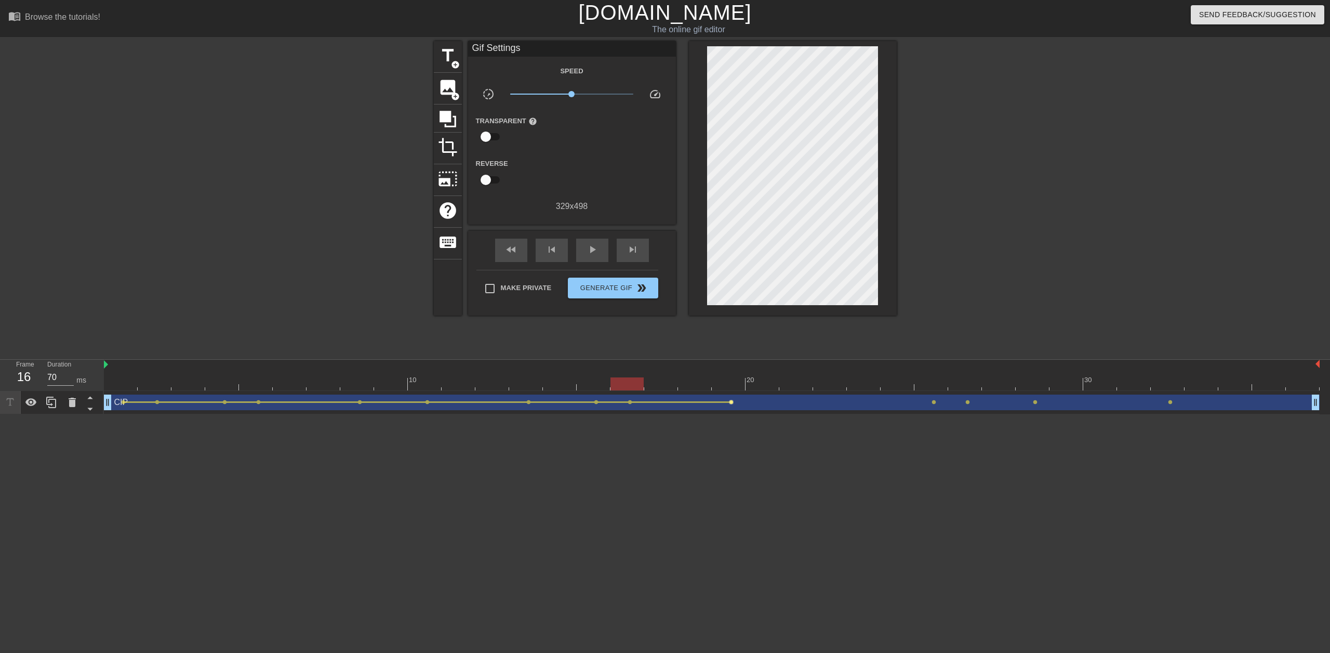
click at [654, 402] on span "lens" at bounding box center [731, 402] width 5 height 5
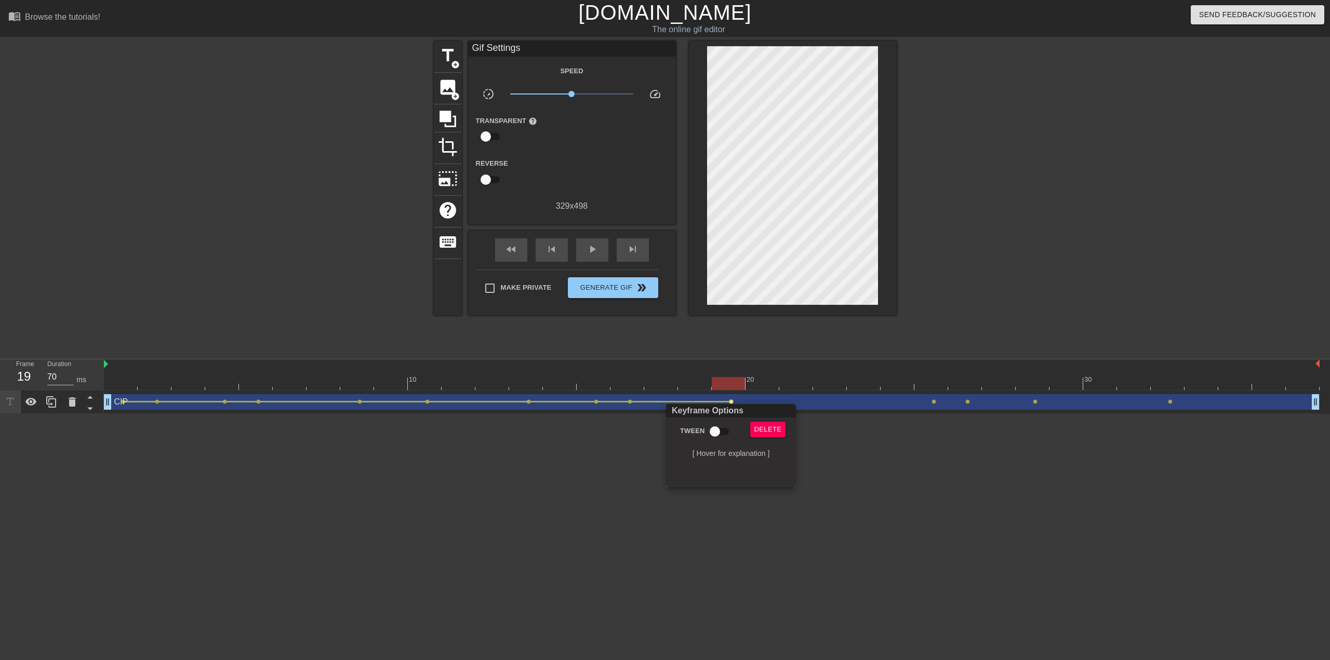
click at [654, 441] on div "Tween" at bounding box center [703, 434] width 78 height 24
click at [654, 441] on input "Tween" at bounding box center [714, 432] width 59 height 20
click at [654, 439] on input "Tween" at bounding box center [724, 432] width 59 height 20
click at [654, 441] on input "Tween" at bounding box center [714, 432] width 59 height 20
checkbox input "true"
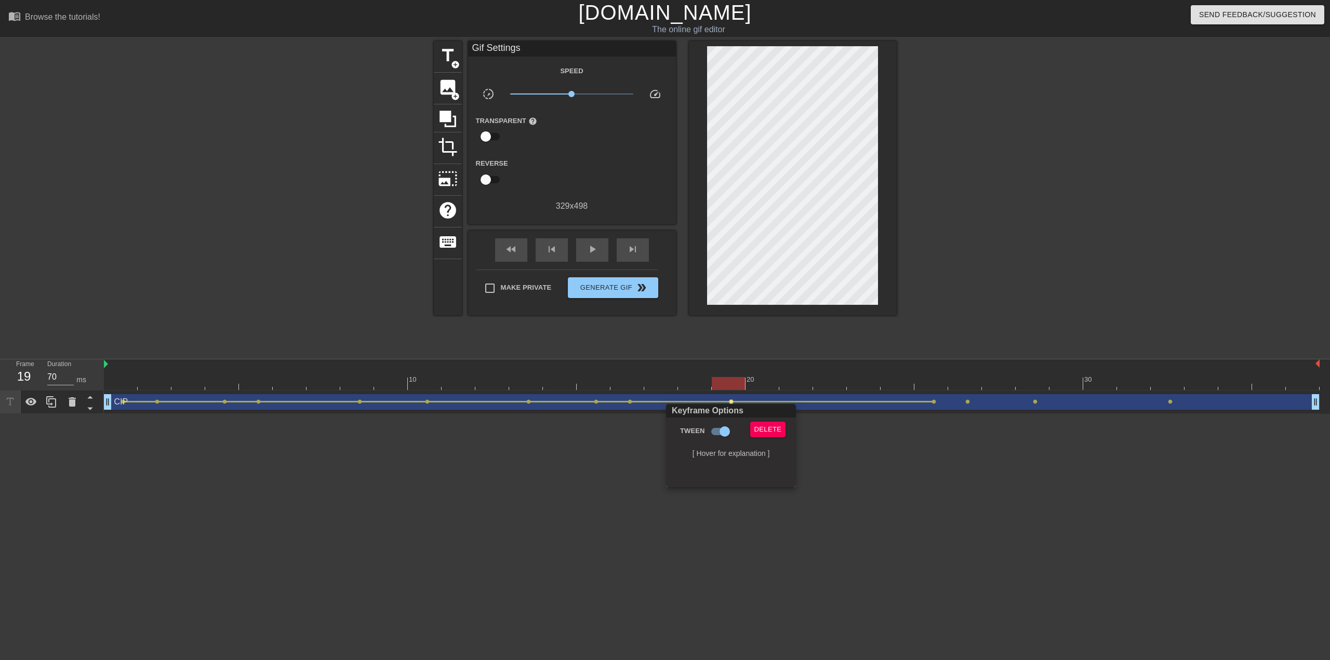
click at [654, 406] on div at bounding box center [665, 330] width 1330 height 660
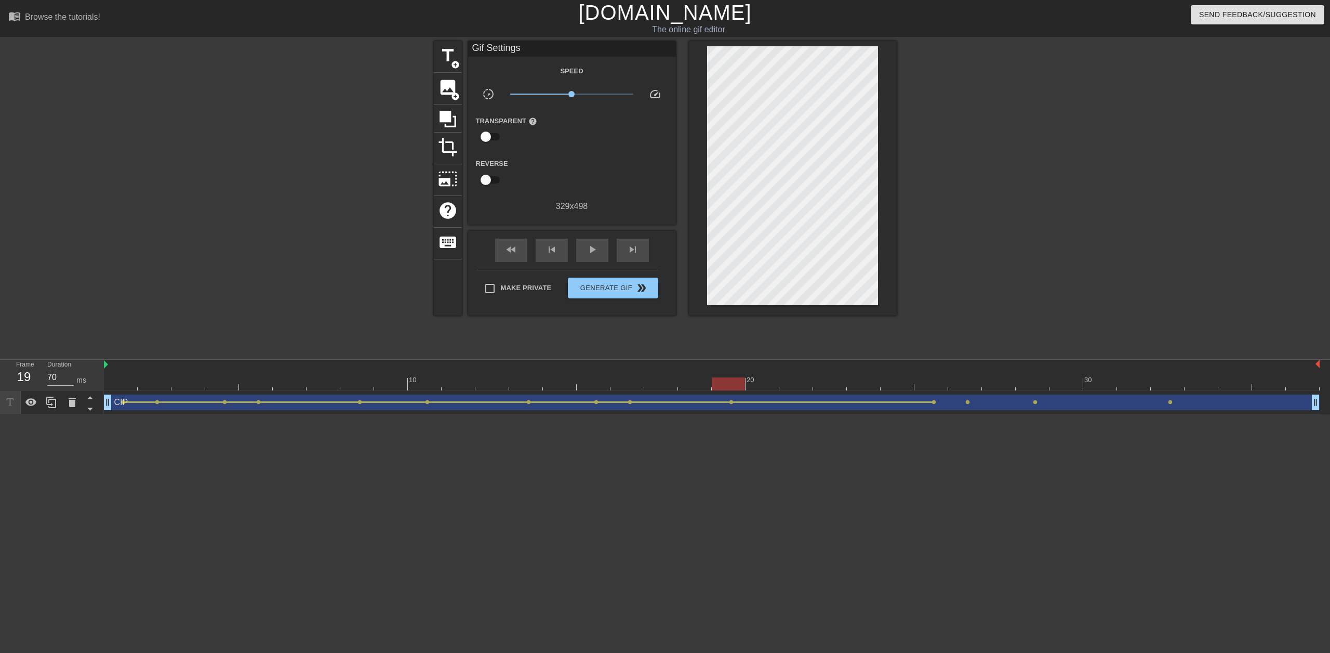
click at [654, 402] on span "lens" at bounding box center [934, 402] width 5 height 5
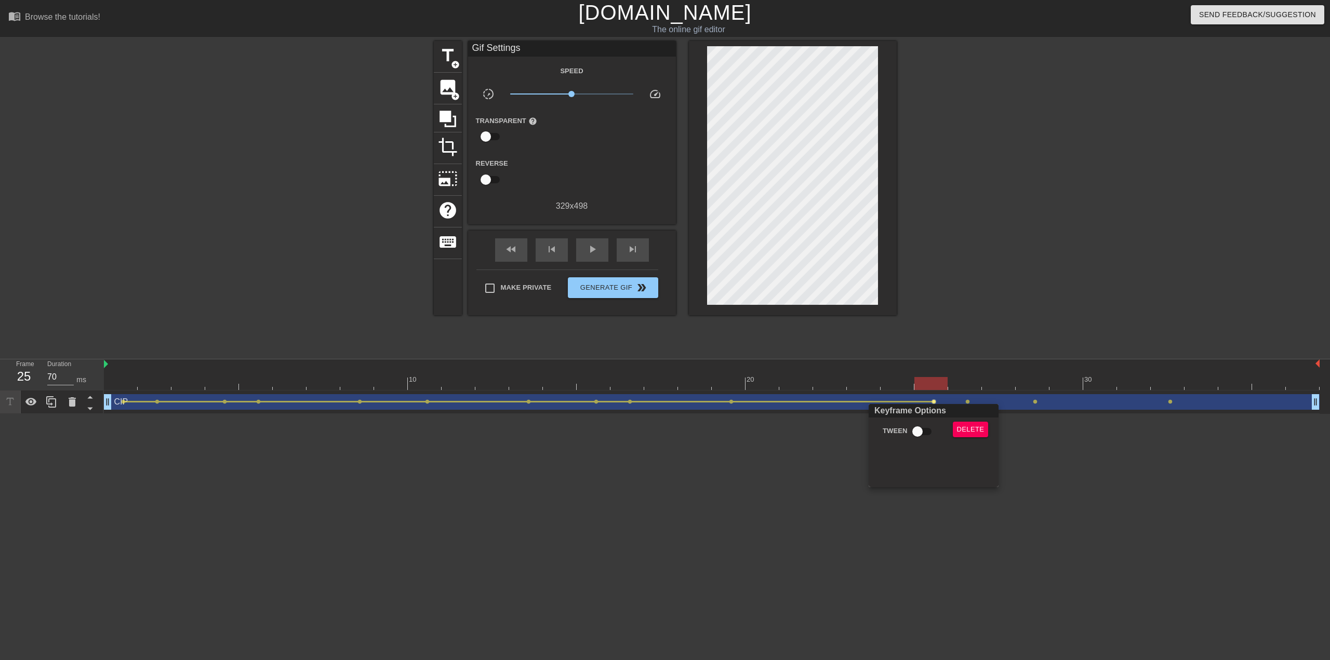
click at [654, 402] on div at bounding box center [665, 330] width 1330 height 660
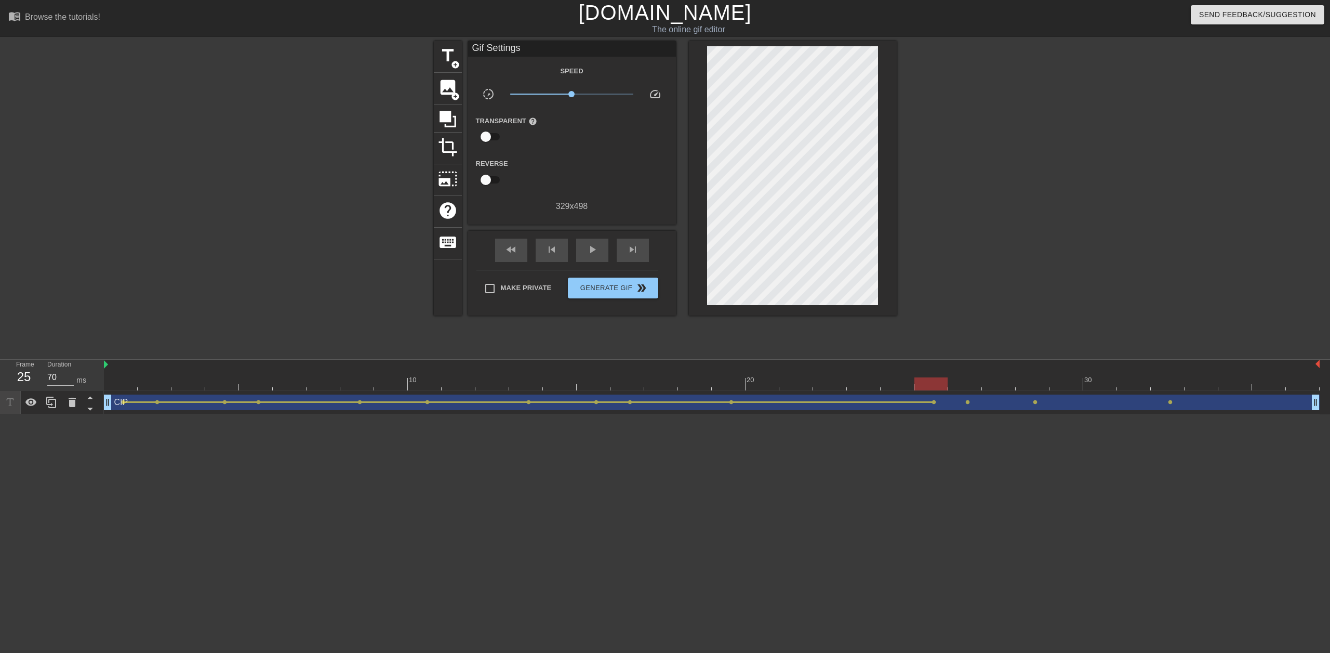
click at [654, 405] on div "CIP drag_handle drag_handle" at bounding box center [712, 402] width 1216 height 16
click at [654, 404] on span "lens" at bounding box center [934, 402] width 5 height 5
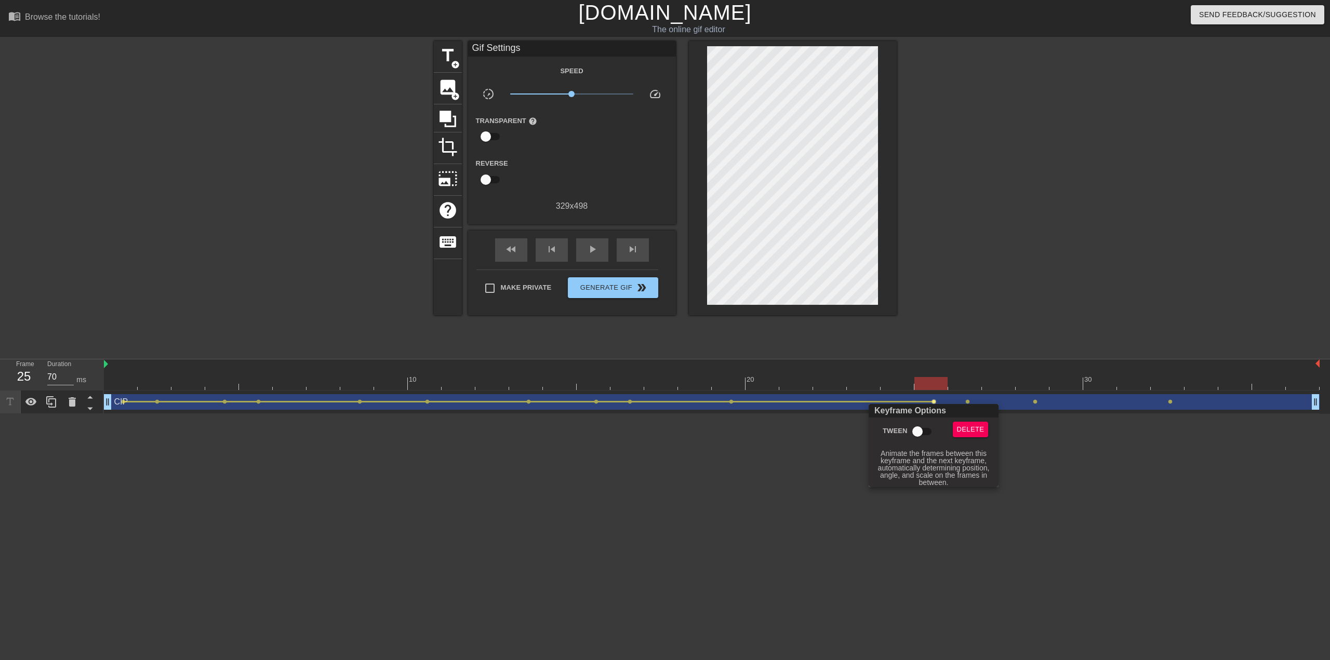
click at [654, 436] on input "Tween" at bounding box center [917, 432] width 59 height 20
checkbox input "true"
click at [654, 402] on div at bounding box center [665, 330] width 1330 height 660
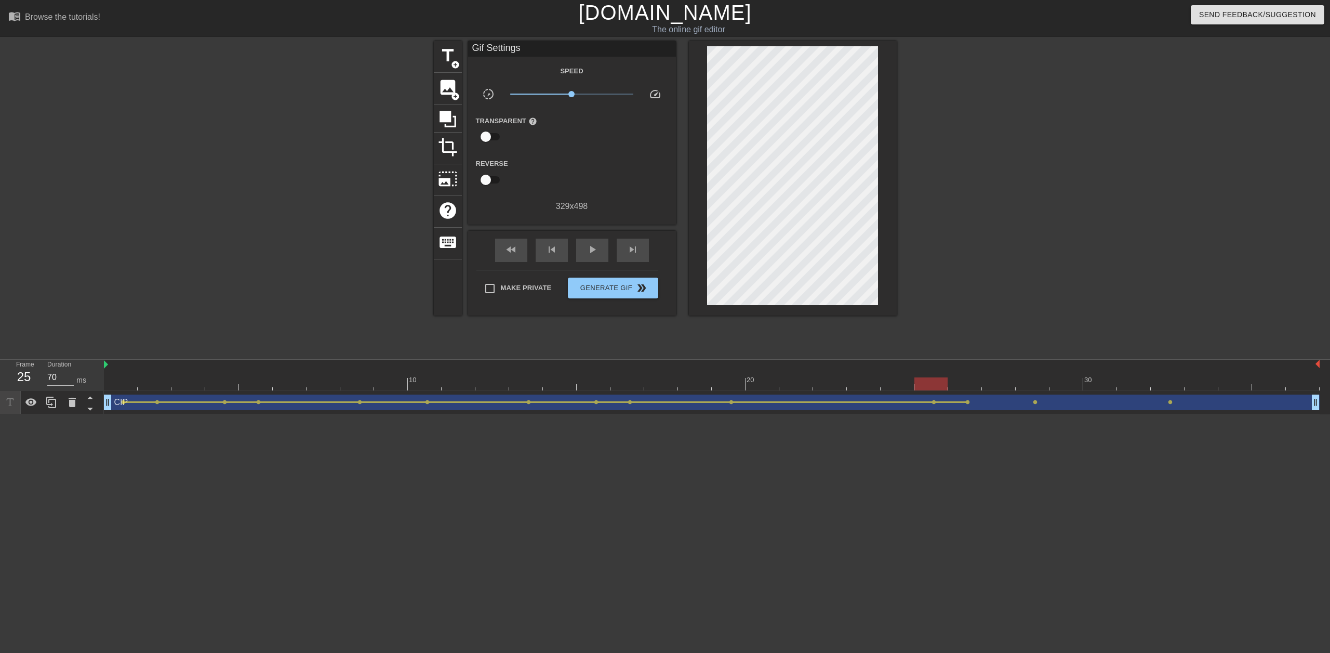
click at [654, 403] on span "lens" at bounding box center [967, 402] width 5 height 5
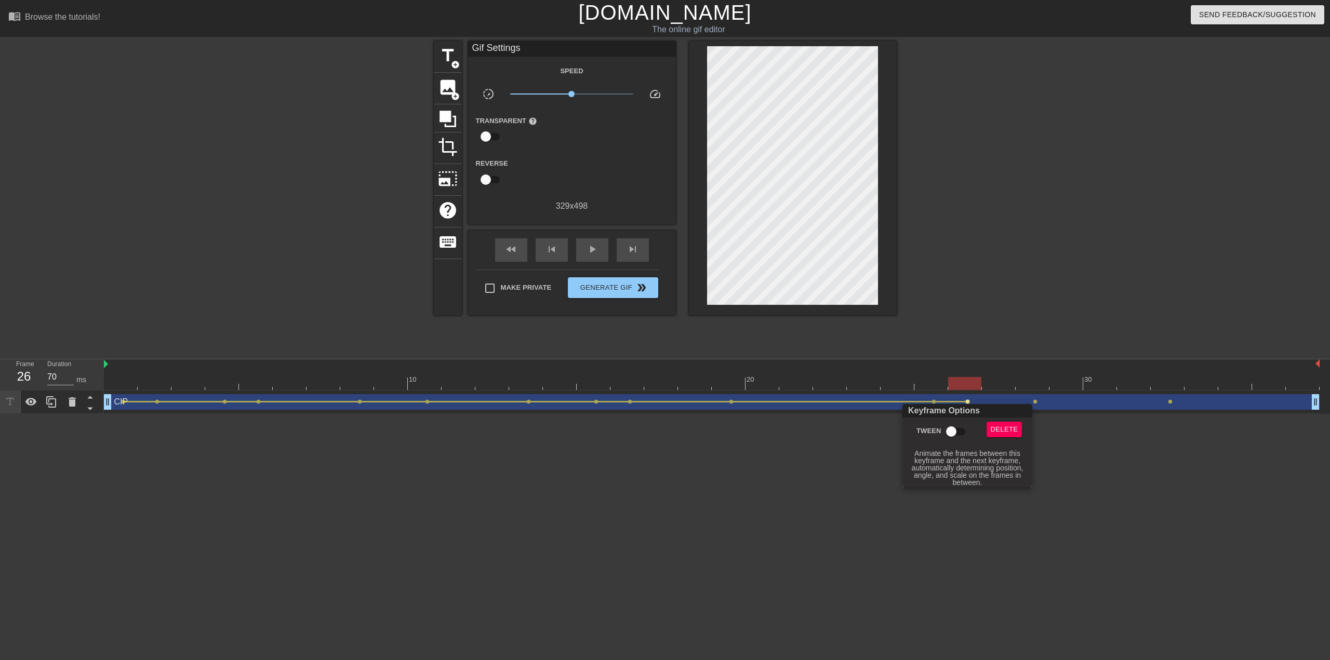
click at [654, 435] on input "Tween" at bounding box center [951, 432] width 59 height 20
checkbox input "true"
click at [654, 395] on div at bounding box center [665, 330] width 1330 height 660
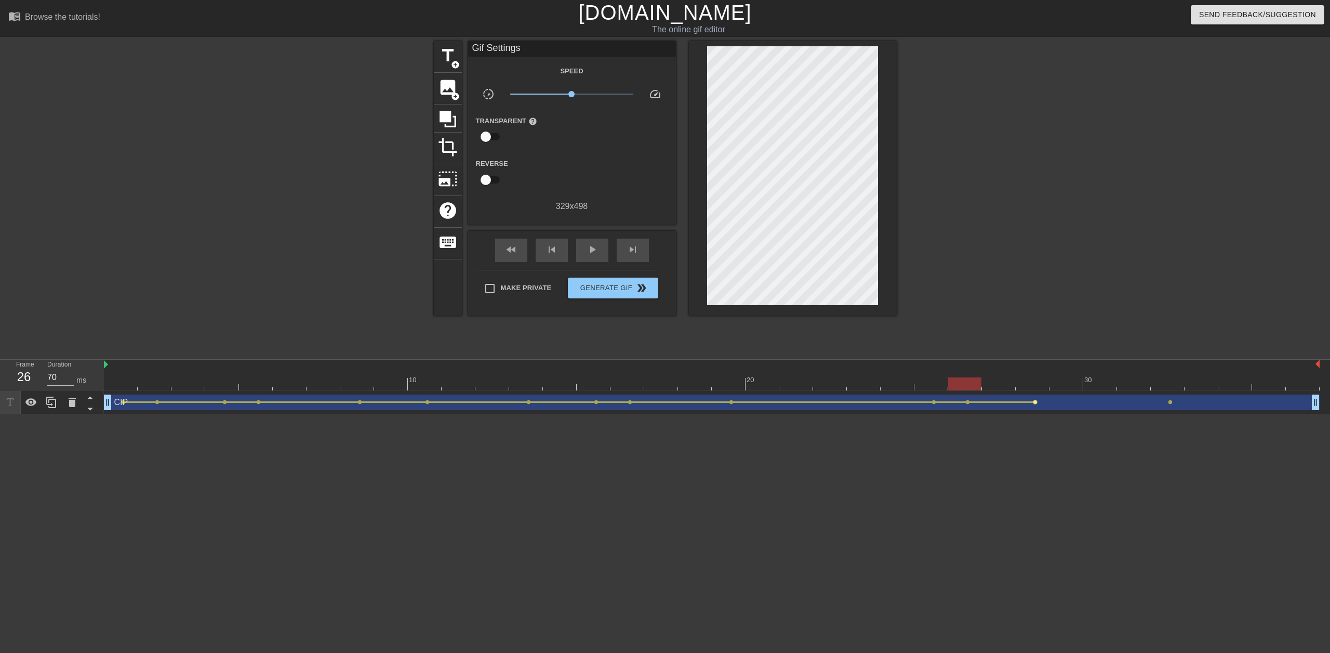
click at [654, 401] on span "lens" at bounding box center [1035, 402] width 5 height 5
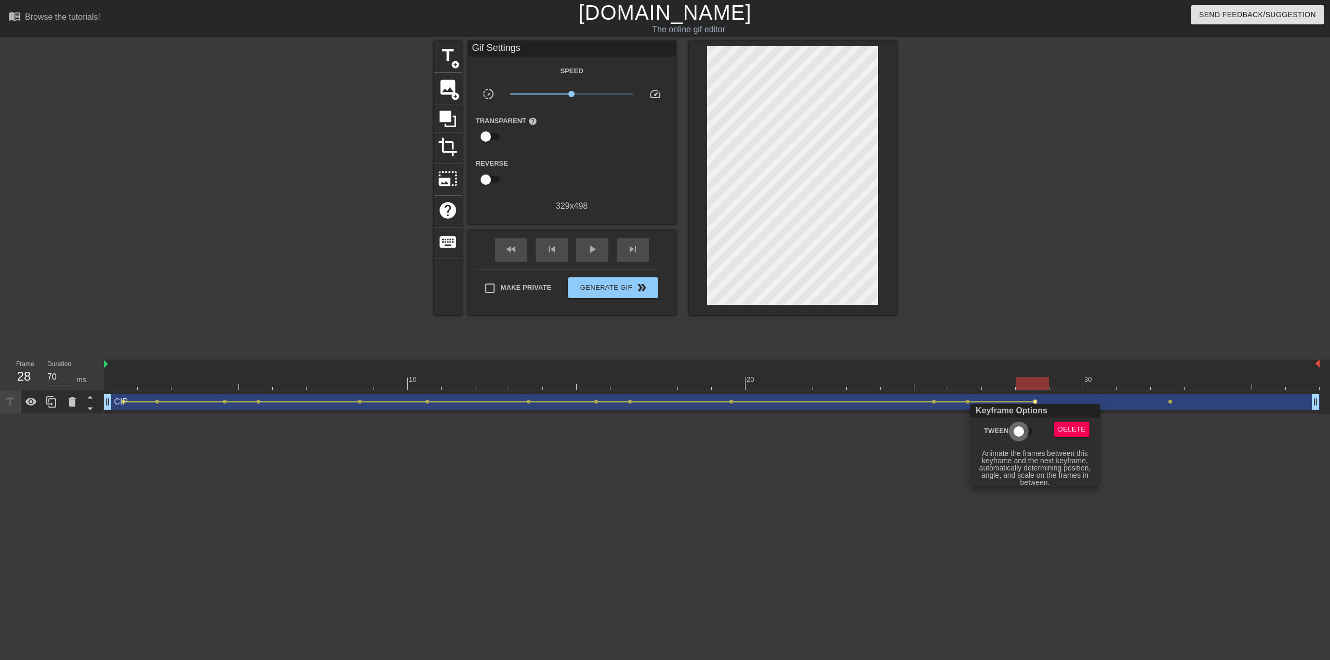
click at [654, 434] on input "Tween" at bounding box center [1018, 432] width 59 height 20
checkbox input "true"
click at [654, 392] on div at bounding box center [665, 330] width 1330 height 660
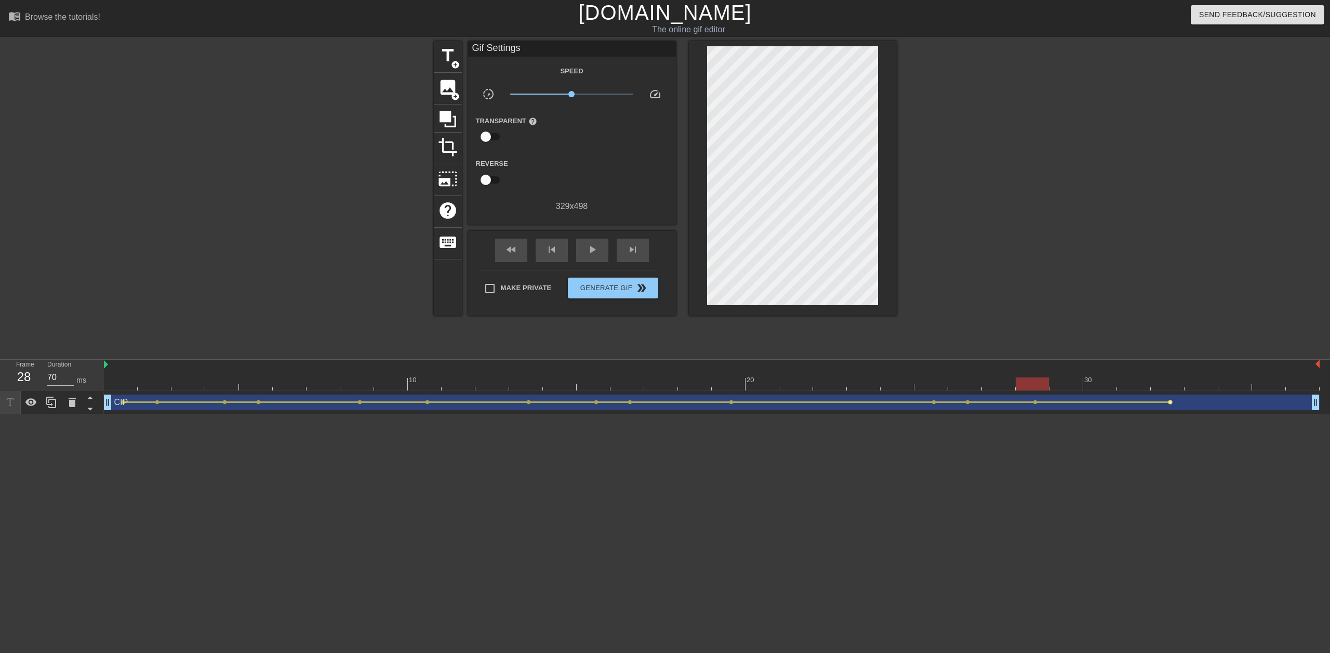
click at [654, 401] on span "lens" at bounding box center [1170, 402] width 5 height 5
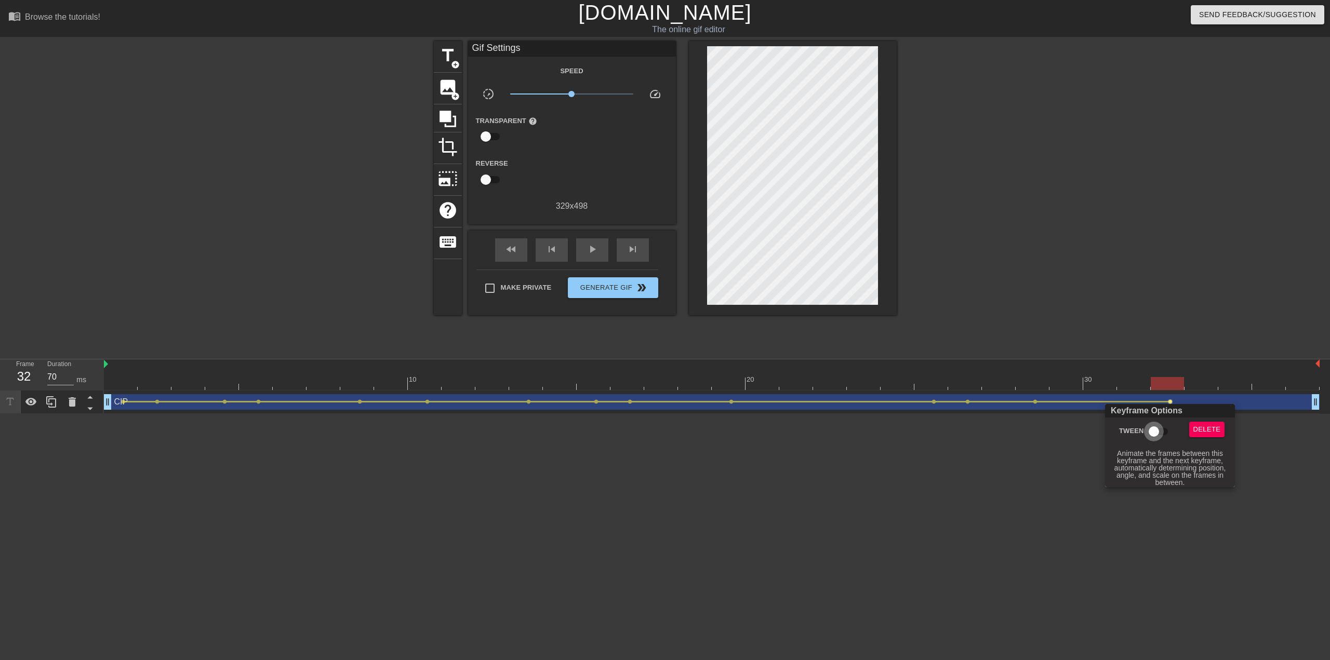
click at [654, 424] on input "Tween" at bounding box center [1153, 432] width 59 height 20
checkbox input "true"
click at [605, 255] on div at bounding box center [665, 330] width 1330 height 660
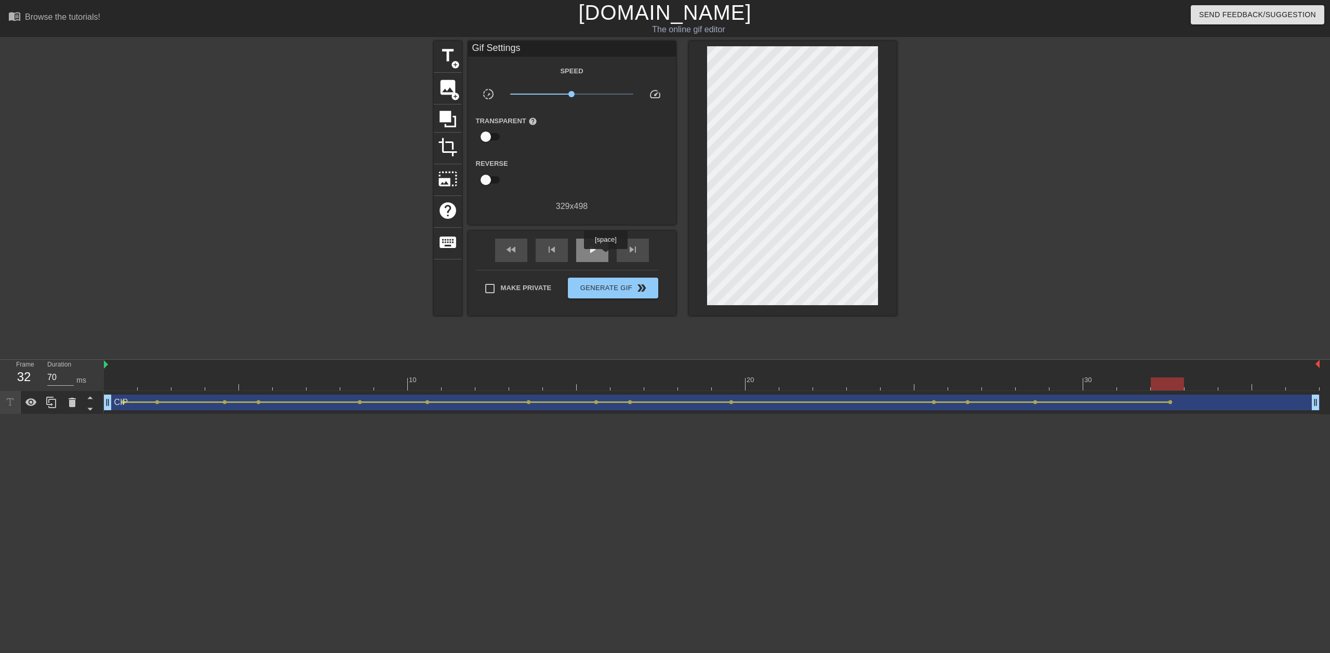
click at [605, 256] on div "play_arrow" at bounding box center [592, 249] width 32 height 23
click at [613, 289] on span "Generate Gif double_arrow" at bounding box center [613, 288] width 82 height 12
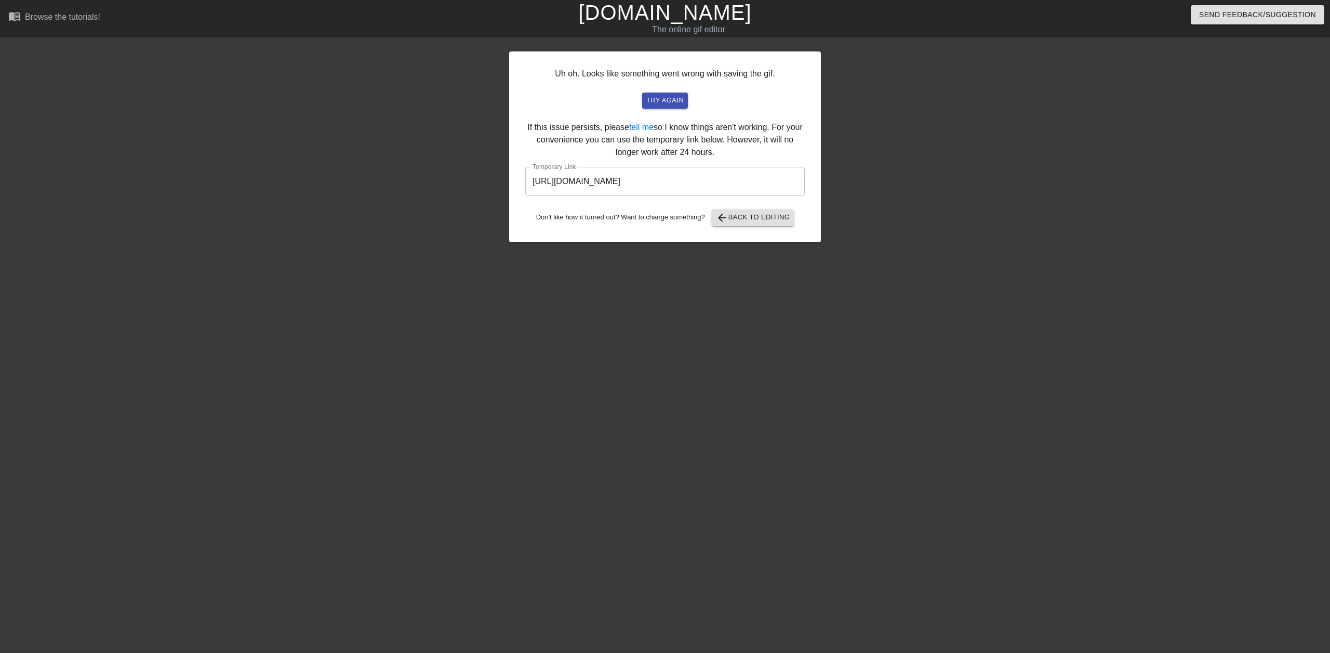
click at [654, 185] on input "[URL][DOMAIN_NAME]" at bounding box center [665, 181] width 280 height 29
